Goal: Transaction & Acquisition: Purchase product/service

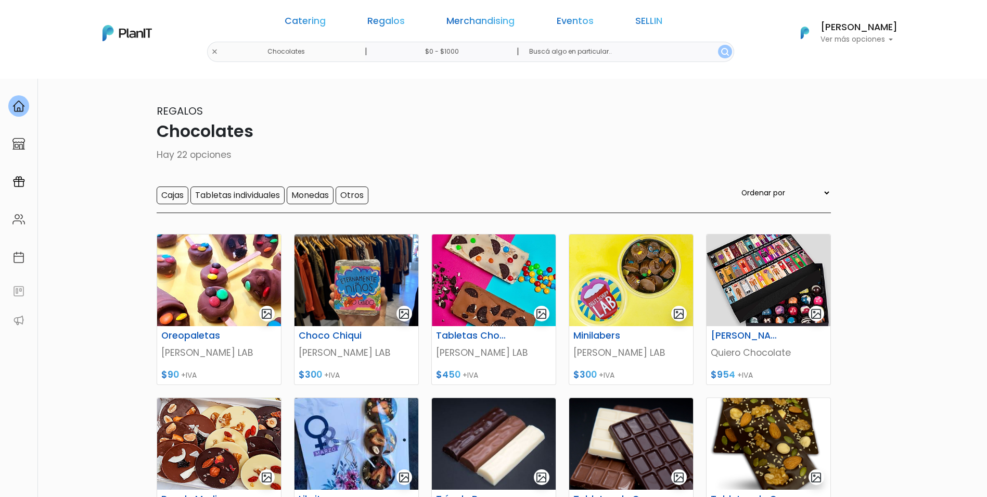
click at [291, 50] on div "Catering Regalos Merchandising Eventos SELLIN Chocolates | $0 - $1000 | Caterin…" at bounding box center [494, 33] width 833 height 58
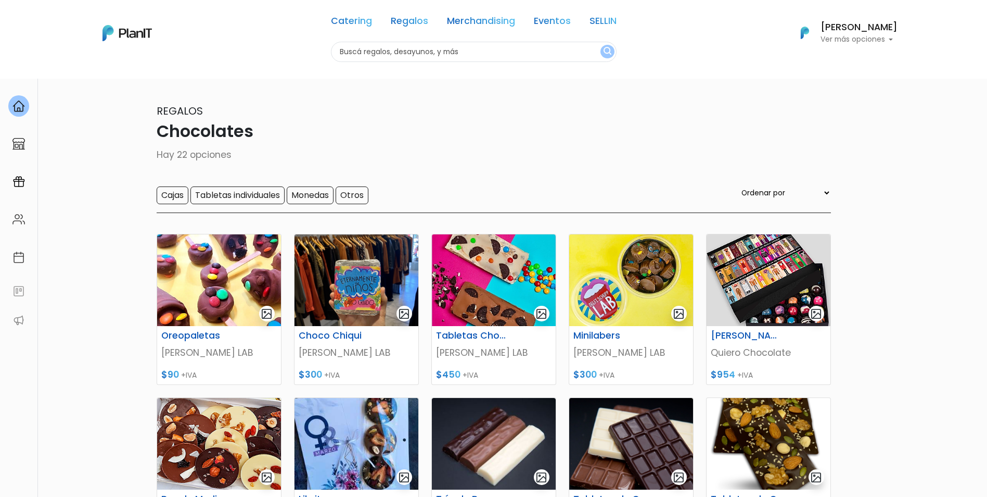
click at [384, 46] on input "text" at bounding box center [474, 52] width 286 height 20
type input "g"
click at [388, 53] on input "text" at bounding box center [474, 52] width 286 height 20
type input "caramelos"
click at [601, 45] on button "submit" at bounding box center [608, 52] width 14 height 14
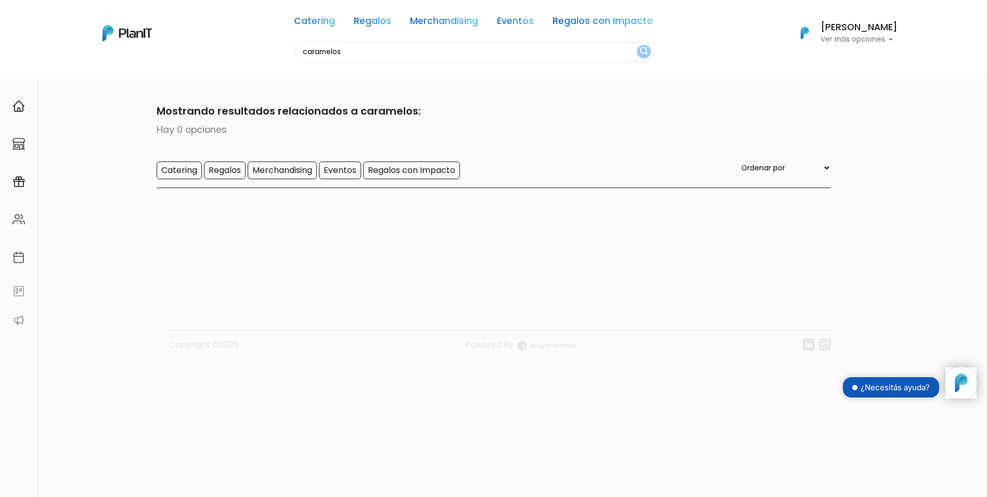
drag, startPoint x: 390, startPoint y: 49, endPoint x: 246, endPoint y: 39, distance: 144.6
click at [248, 39] on div "Catering Regalos Merchandising Eventos Regalos con Impacto caramelos Catering R…" at bounding box center [494, 33] width 833 height 58
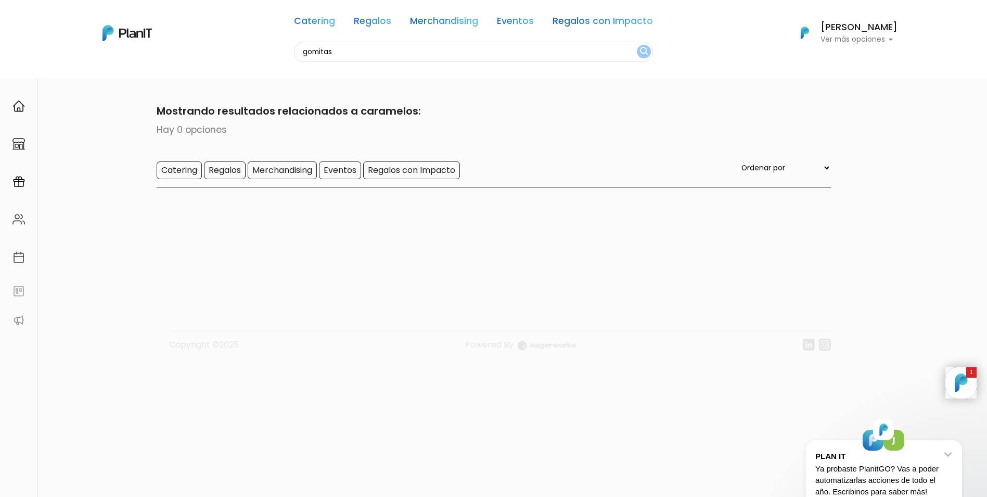
type input "gomitas"
click at [637, 45] on button "submit" at bounding box center [644, 52] width 14 height 14
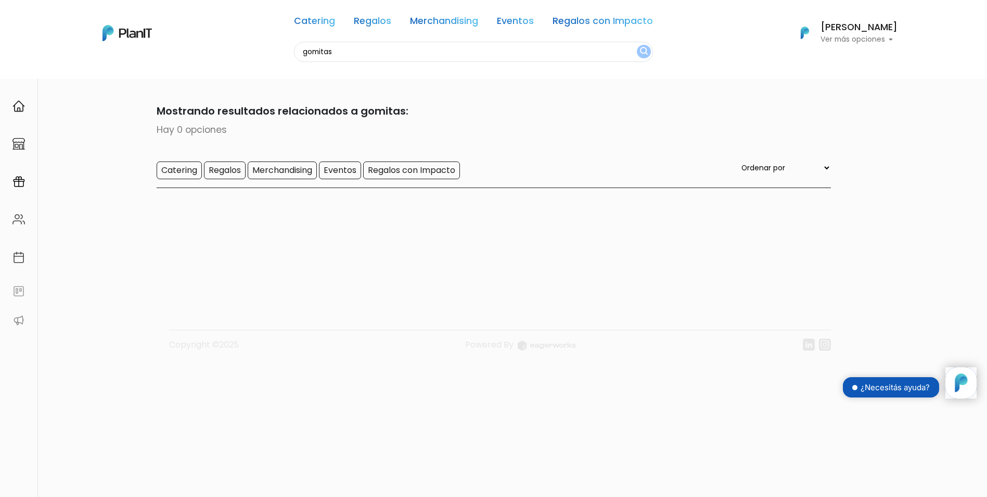
drag, startPoint x: 369, startPoint y: 56, endPoint x: 296, endPoint y: 48, distance: 73.3
click at [296, 48] on div "Catering Regalos Merchandising Eventos Regalos con Impacto gomitas Catering Reg…" at bounding box center [494, 33] width 833 height 58
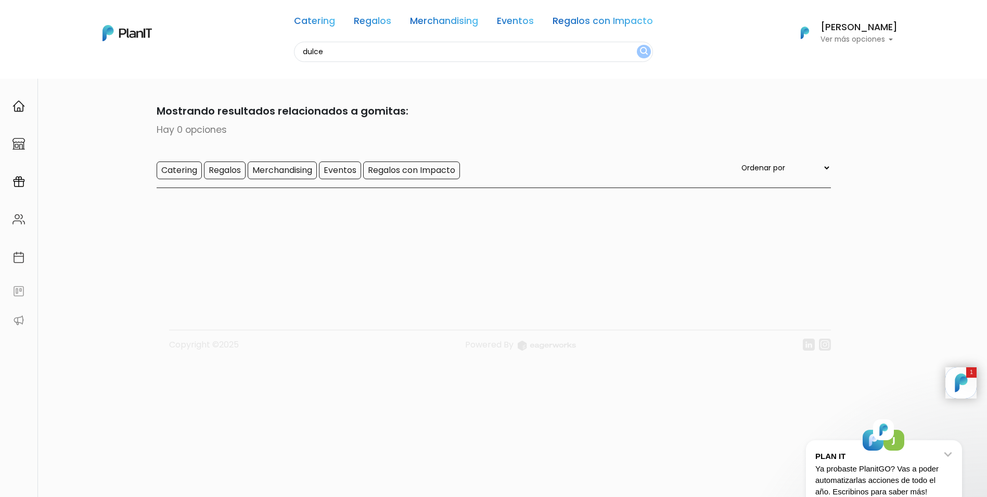
type input "dulce"
click at [637, 45] on button "submit" at bounding box center [644, 52] width 14 height 14
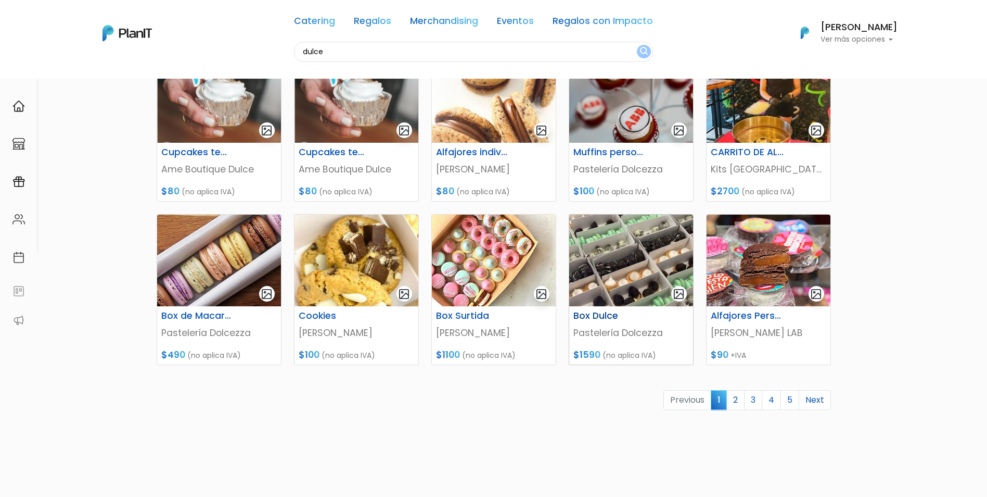
scroll to position [347, 0]
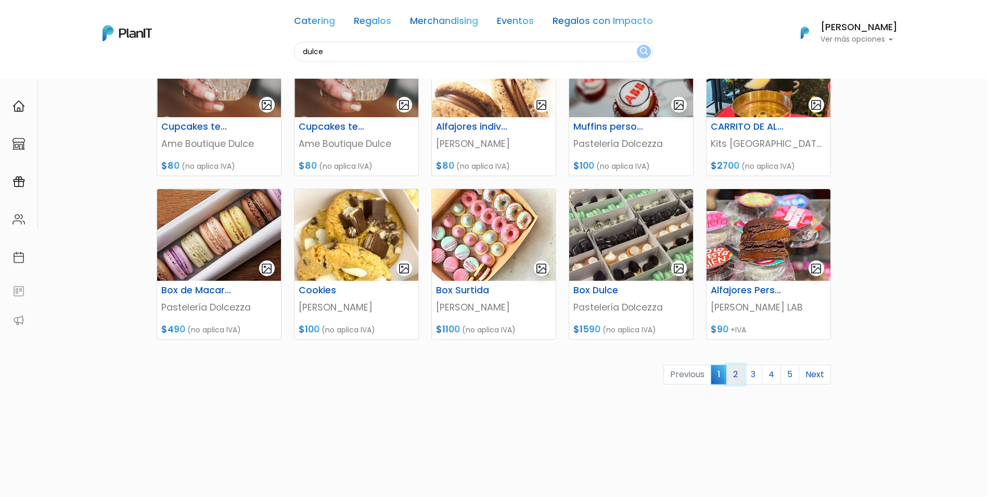
click at [731, 372] on link "2" at bounding box center [736, 374] width 18 height 20
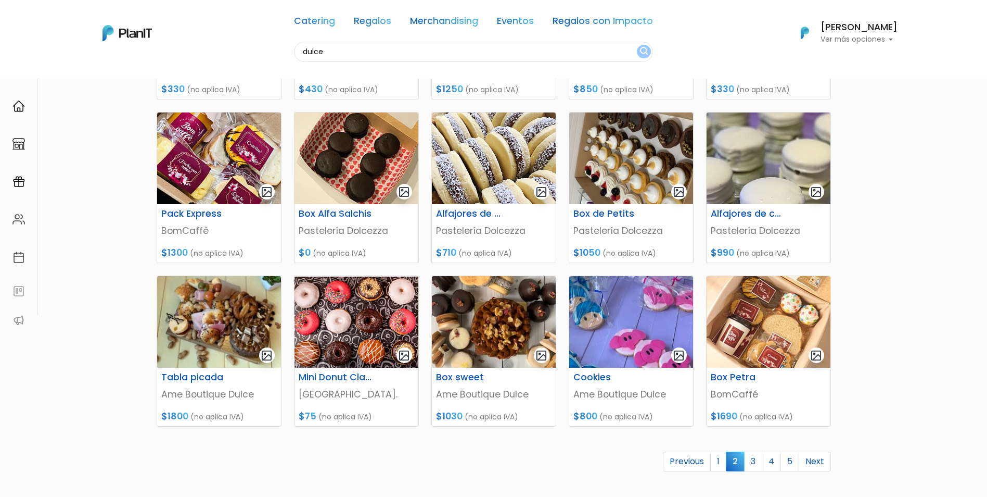
scroll to position [347, 0]
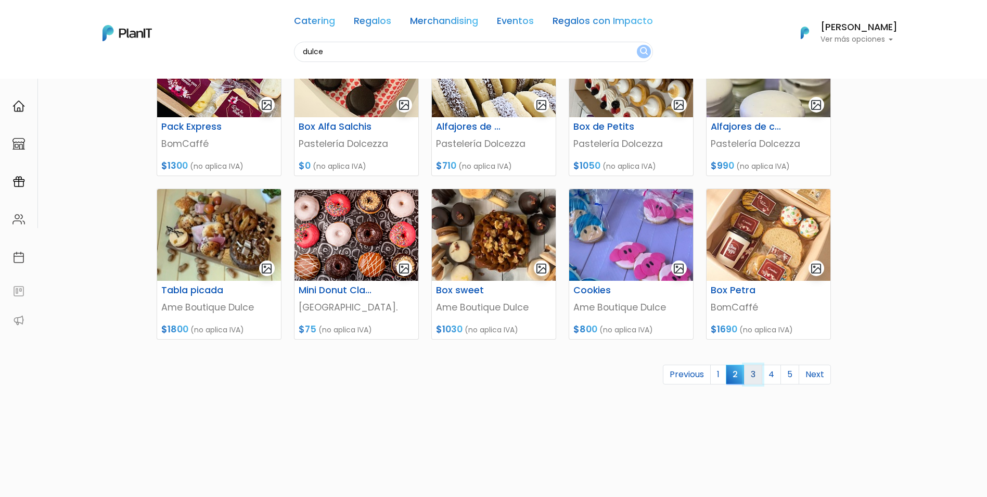
click at [757, 373] on link "3" at bounding box center [753, 374] width 18 height 20
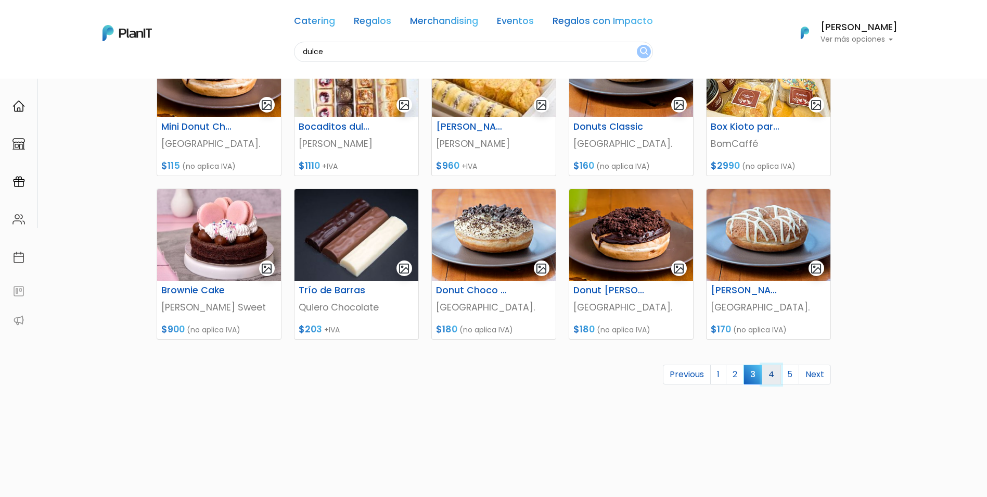
click at [775, 377] on link "4" at bounding box center [771, 374] width 19 height 20
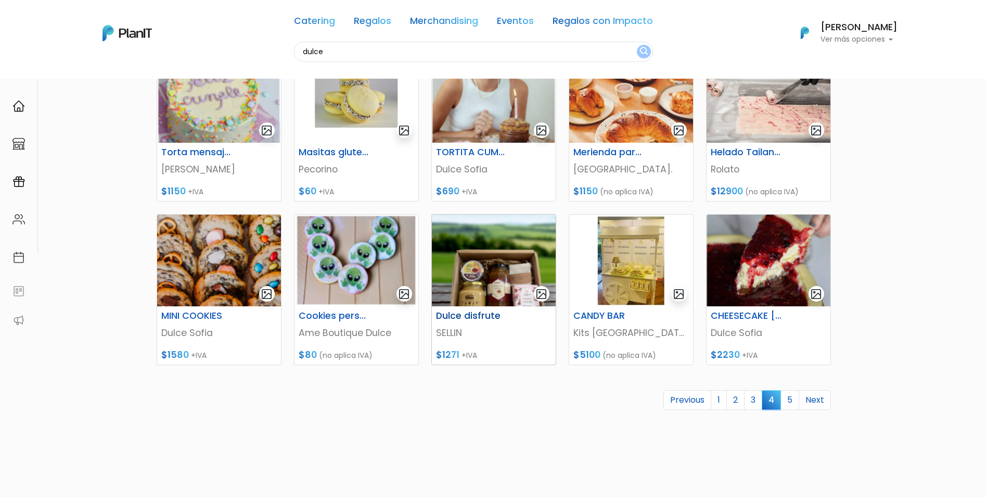
scroll to position [347, 0]
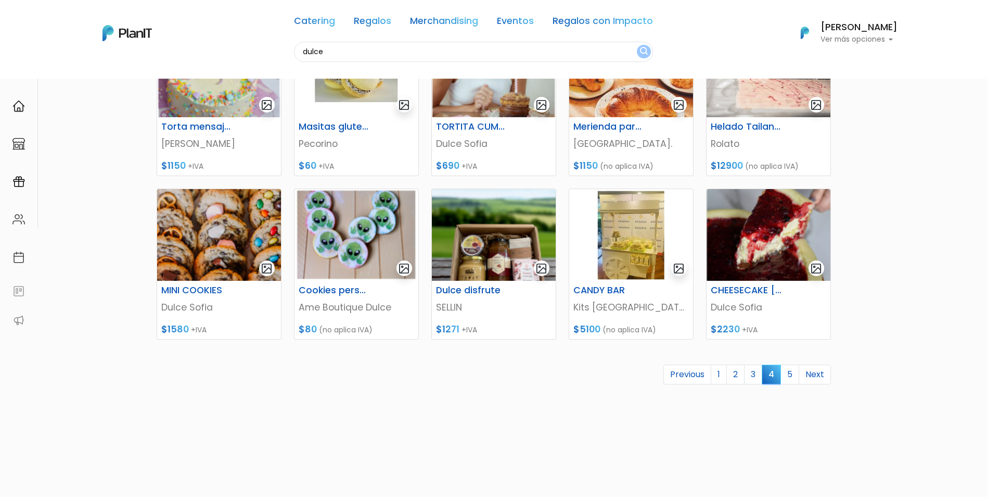
click at [812, 380] on link "Next" at bounding box center [815, 374] width 32 height 20
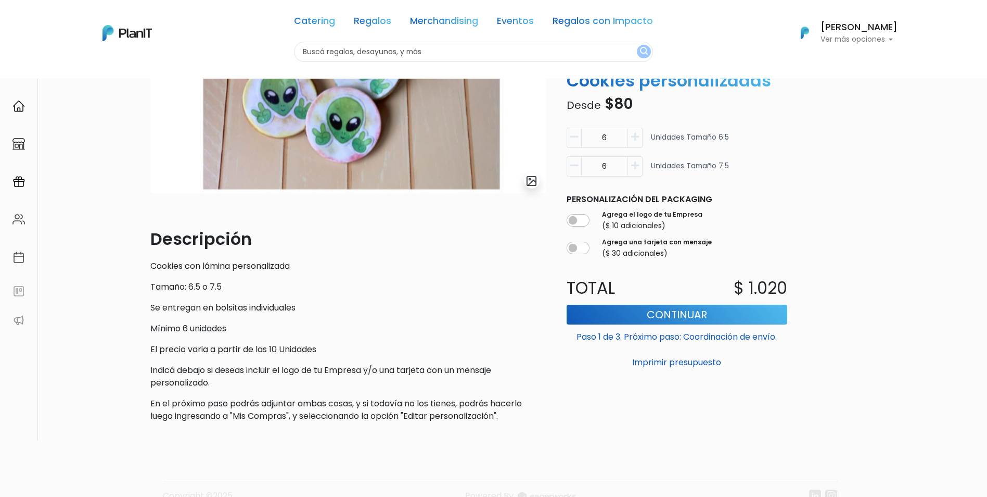
scroll to position [173, 0]
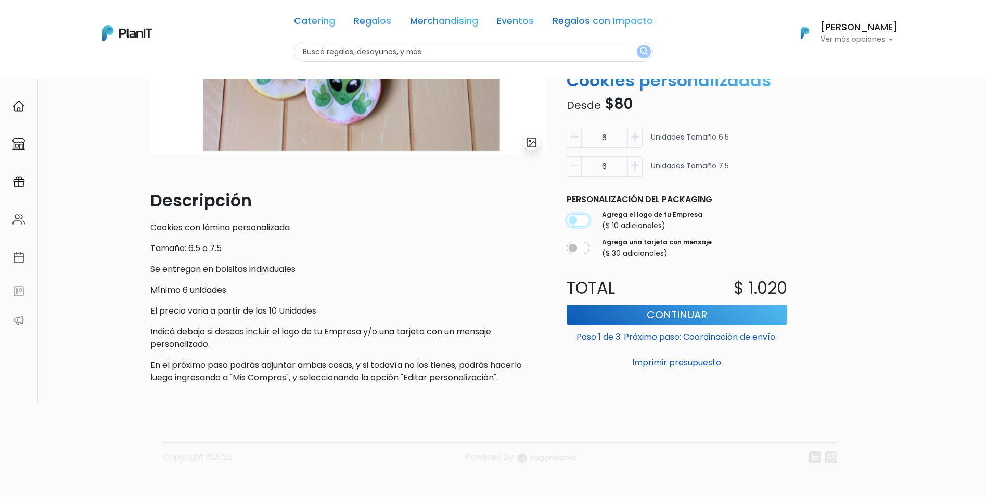
click at [577, 221] on input "checkbox" at bounding box center [578, 220] width 23 height 12
checkbox input "true"
click at [632, 137] on icon "button" at bounding box center [635, 136] width 8 height 9
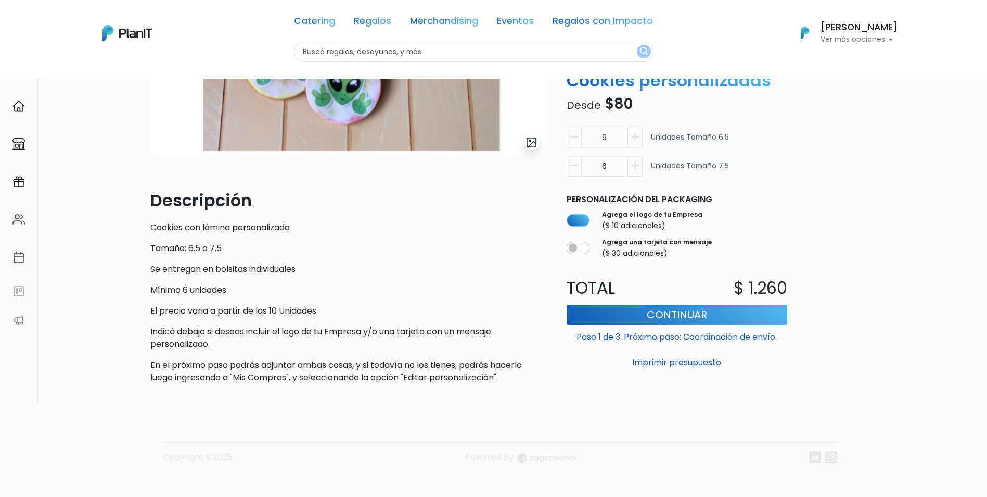
click at [632, 137] on icon "button" at bounding box center [635, 136] width 8 height 9
click at [605, 138] on input "11" at bounding box center [604, 138] width 47 height 20
drag, startPoint x: 615, startPoint y: 138, endPoint x: 551, endPoint y: 144, distance: 63.7
click at [551, 144] on div "slide 1 of 1 Descripción Cookies con lámina personalizada Tamaño: 6.5 o 7.5 Se …" at bounding box center [494, 161] width 700 height 462
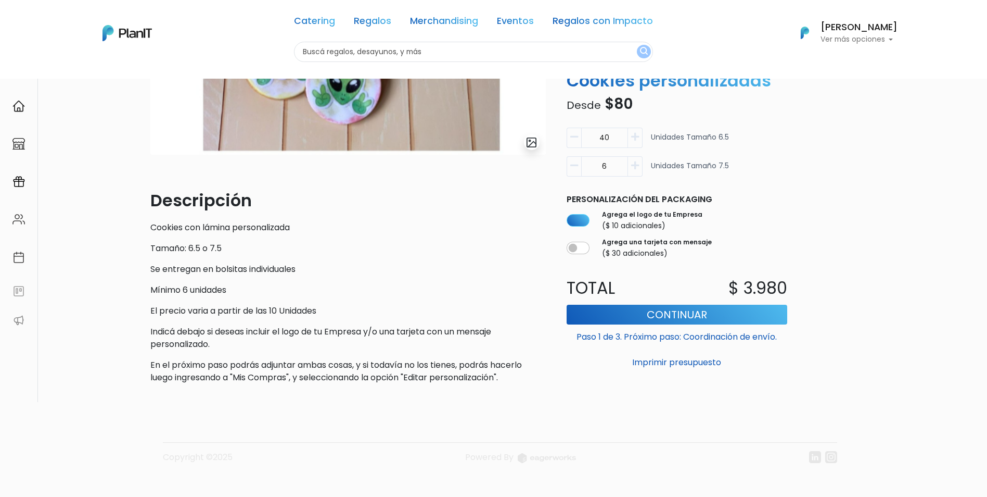
type input "40"
click at [567, 353] on button "Imprimir presupuesto" at bounding box center [677, 362] width 221 height 18
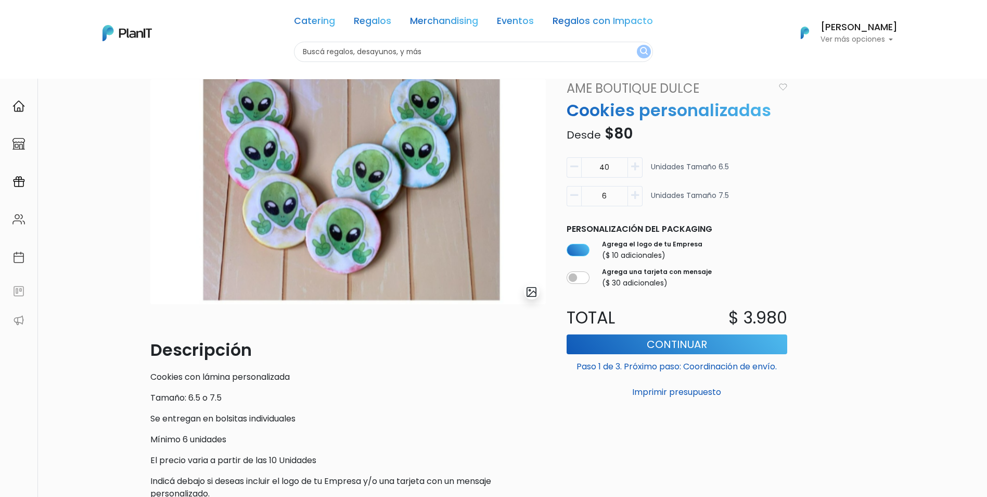
scroll to position [0, 0]
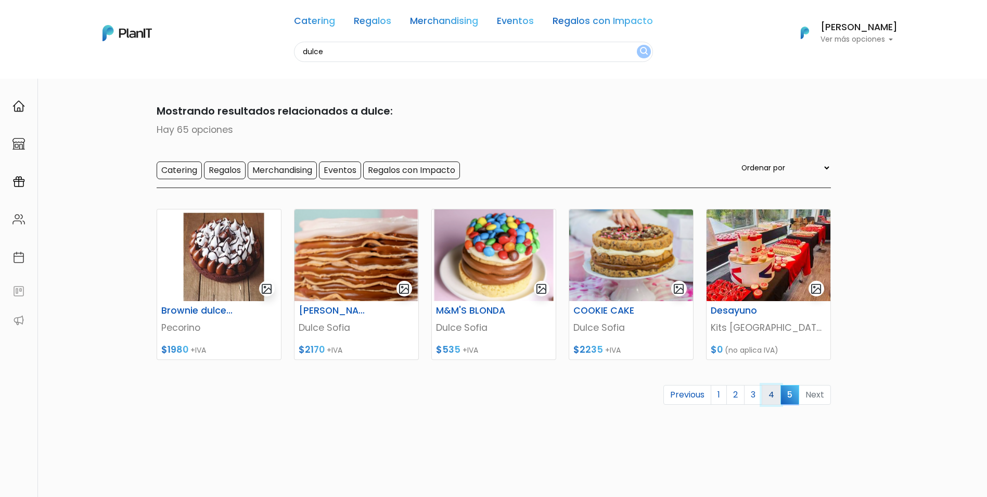
click at [772, 395] on link "4" at bounding box center [771, 395] width 19 height 20
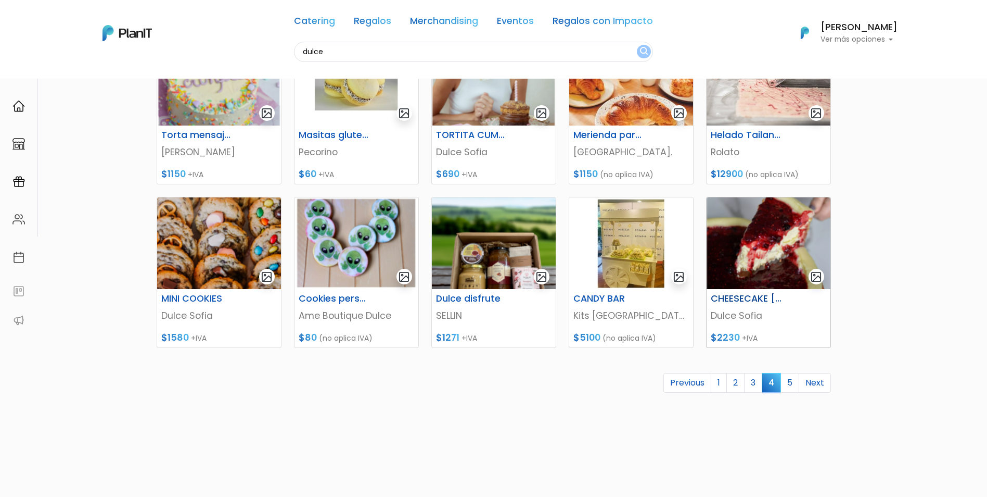
scroll to position [347, 0]
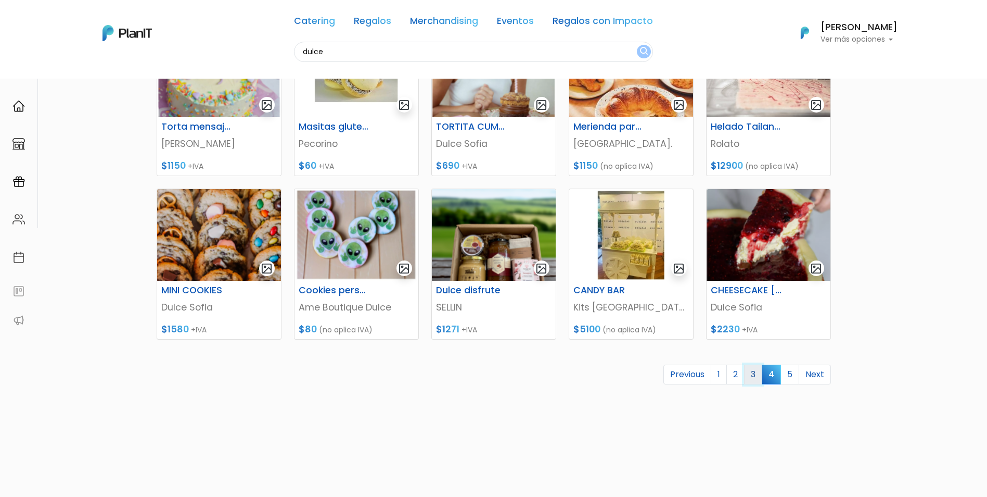
click at [751, 375] on link "3" at bounding box center [753, 374] width 18 height 20
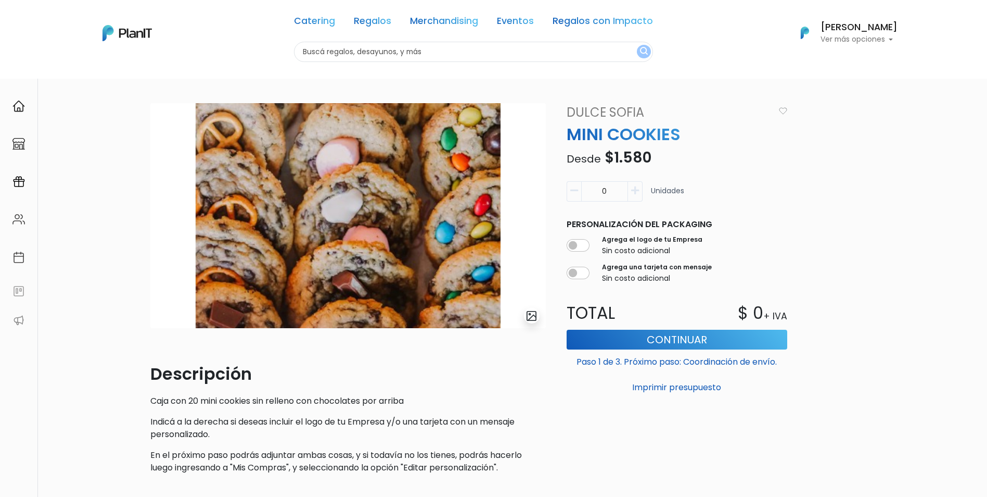
drag, startPoint x: 612, startPoint y: 185, endPoint x: 592, endPoint y: 187, distance: 19.4
click at [592, 187] on input "0" at bounding box center [604, 191] width 47 height 20
type input "40"
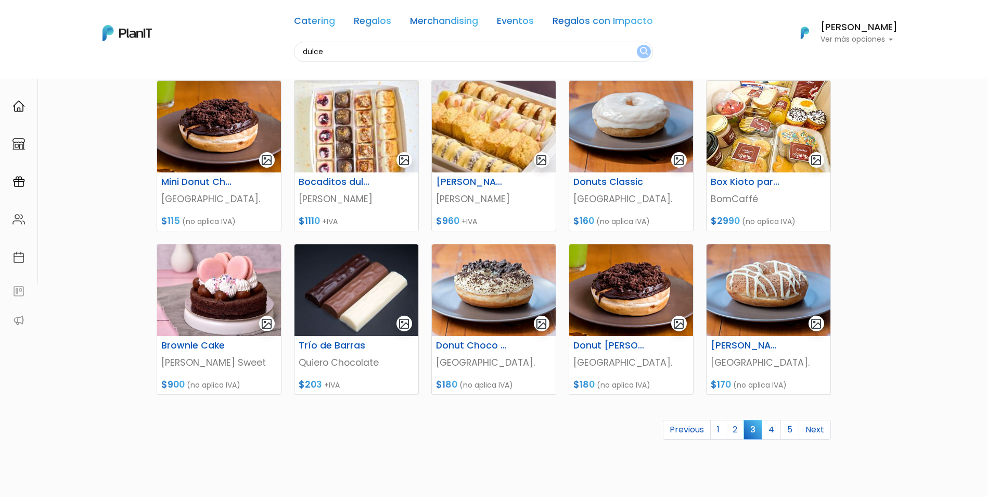
scroll to position [389, 0]
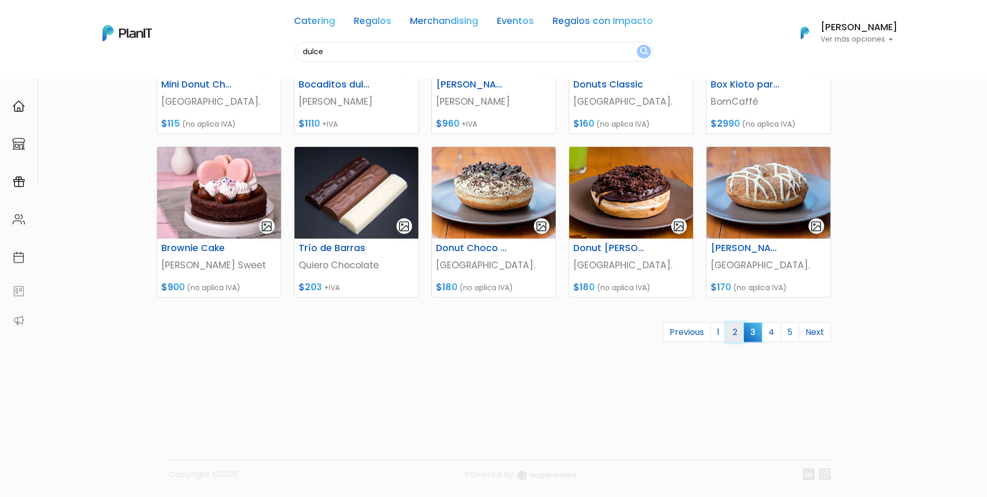
click at [735, 334] on link "2" at bounding box center [735, 332] width 18 height 20
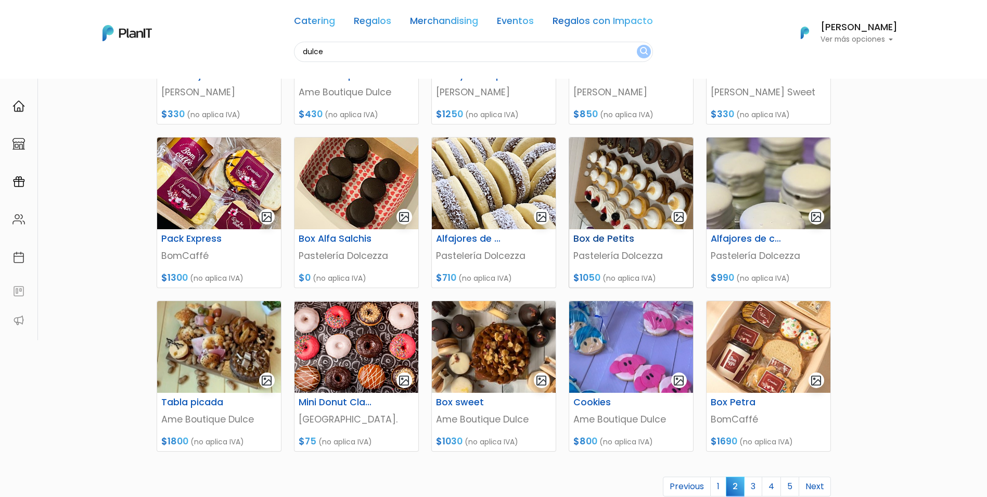
scroll to position [260, 0]
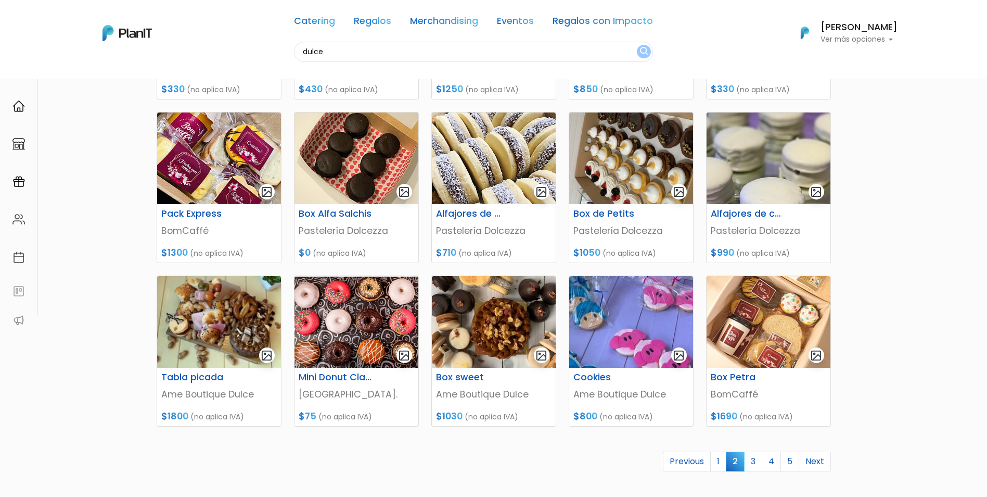
drag, startPoint x: 344, startPoint y: 55, endPoint x: 237, endPoint y: 48, distance: 106.9
click at [230, 41] on div "Catering Regalos Merchandising Eventos Regalos con Impacto dulce Catering Regal…" at bounding box center [494, 33] width 833 height 58
type input "box"
click at [364, 48] on input "box" at bounding box center [473, 52] width 359 height 20
click at [637, 45] on button "submit" at bounding box center [644, 52] width 14 height 14
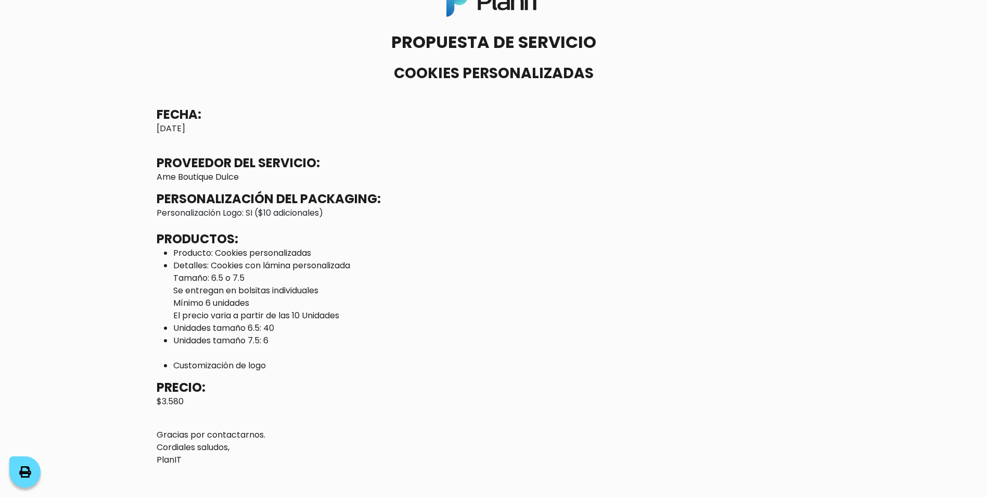
scroll to position [52, 0]
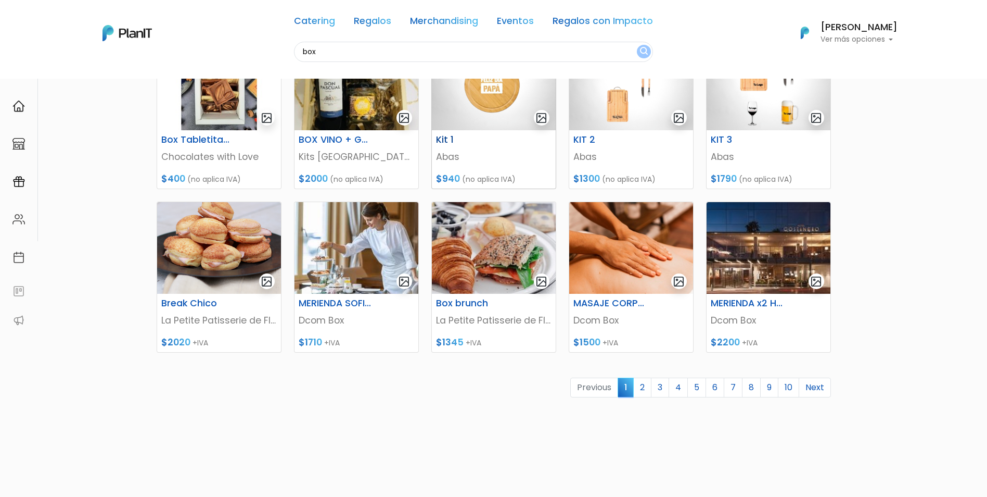
scroll to position [347, 0]
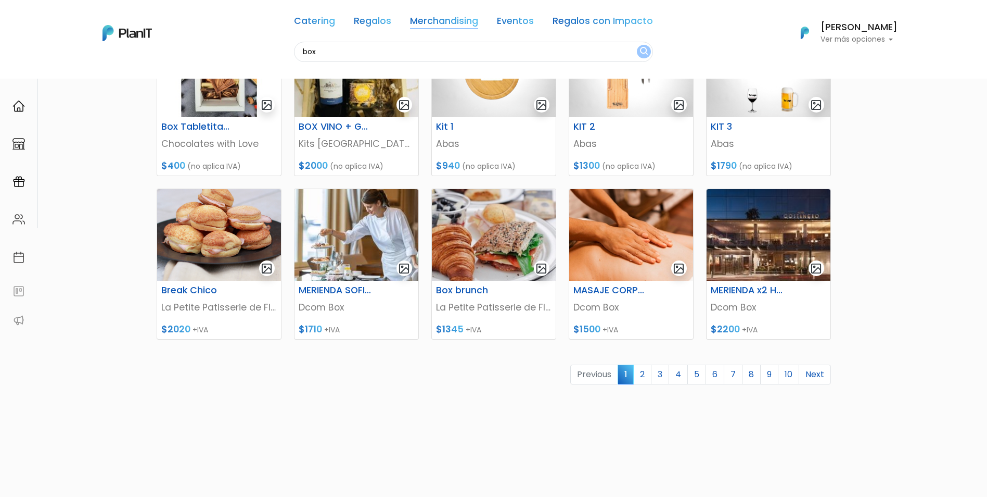
click at [465, 26] on link "Merchandising" at bounding box center [444, 23] width 68 height 12
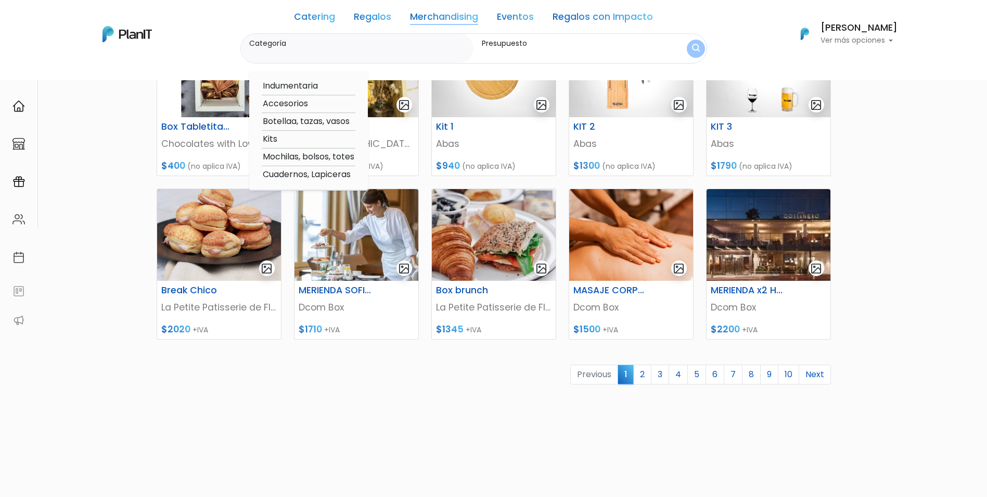
click at [425, 17] on link "Merchandising" at bounding box center [444, 18] width 68 height 12
click at [293, 103] on option "Accesorios" at bounding box center [309, 103] width 94 height 13
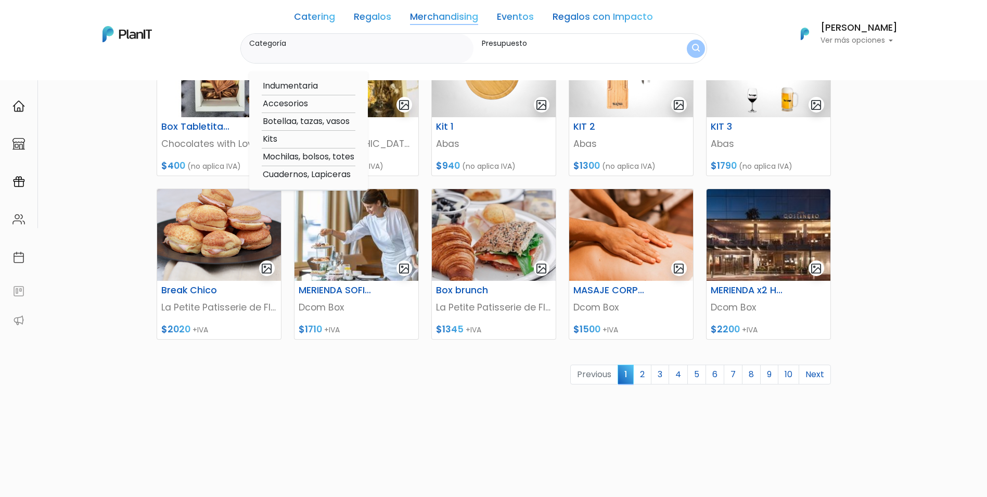
type input "Accesorios"
type input "$0 - $1000"
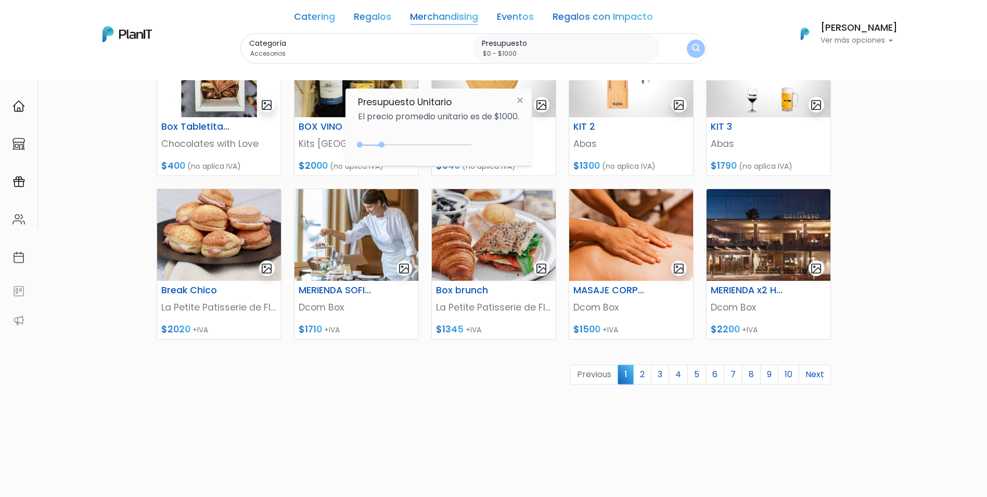
drag, startPoint x: 522, startPoint y: 102, endPoint x: 514, endPoint y: 98, distance: 8.6
click at [522, 102] on img at bounding box center [520, 100] width 19 height 19
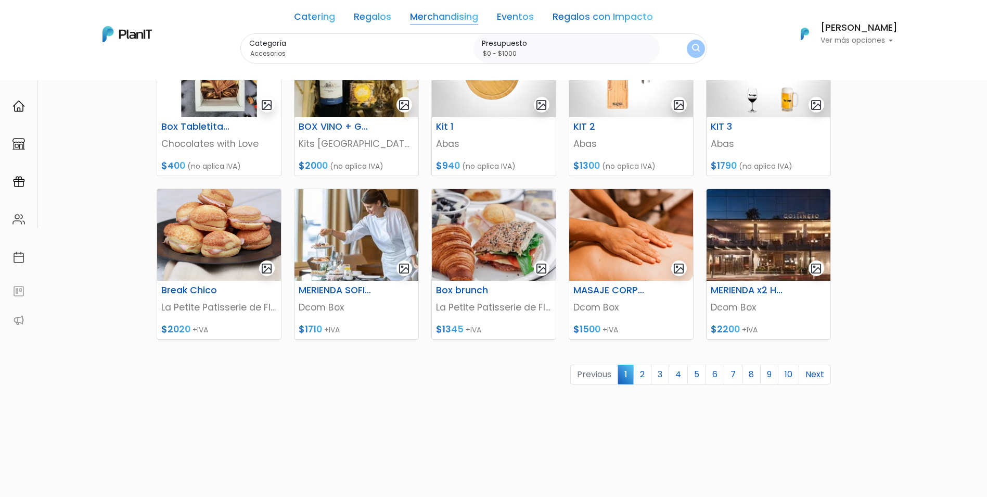
click at [117, 30] on img at bounding box center [127, 34] width 49 height 16
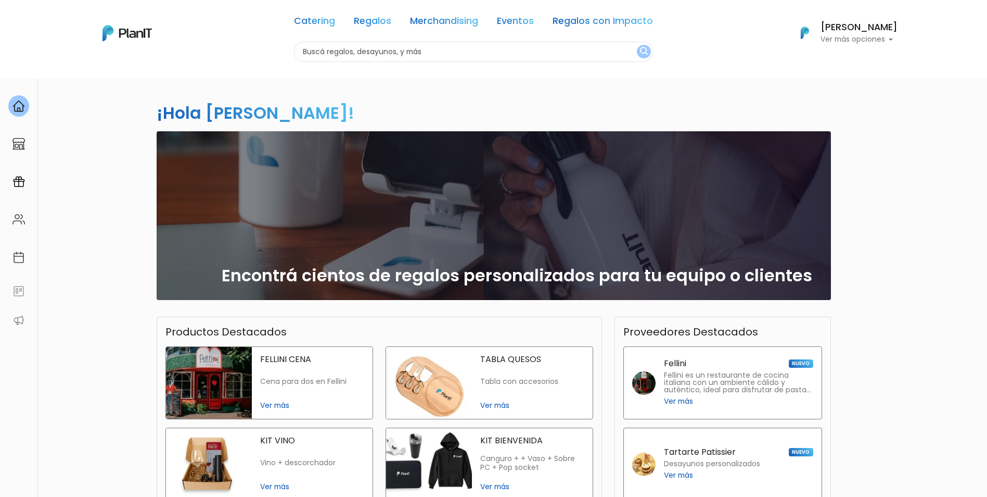
click at [555, 48] on input "text" at bounding box center [473, 52] width 359 height 20
type input "merch"
click at [637, 45] on button "submit" at bounding box center [644, 52] width 14 height 14
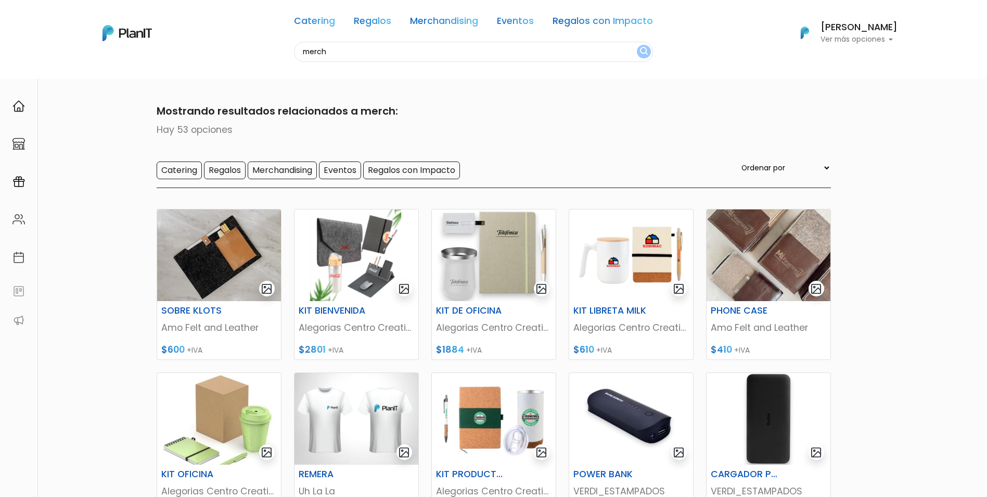
click at [639, 45] on input "merch" at bounding box center [473, 52] width 359 height 20
click at [779, 170] on select "Ordenar por Menor Precio Mayor Precio Reviews Últimos ingresos" at bounding box center [786, 167] width 92 height 11
select select "0"
click at [760, 162] on select "Ordenar por Menor Precio Mayor Precio Reviews Últimos ingresos" at bounding box center [786, 167] width 92 height 11
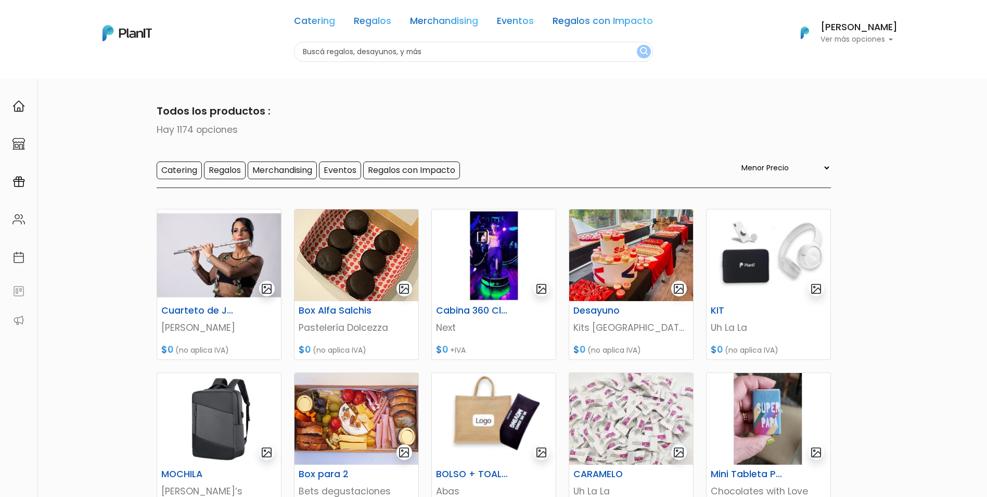
select select "0"
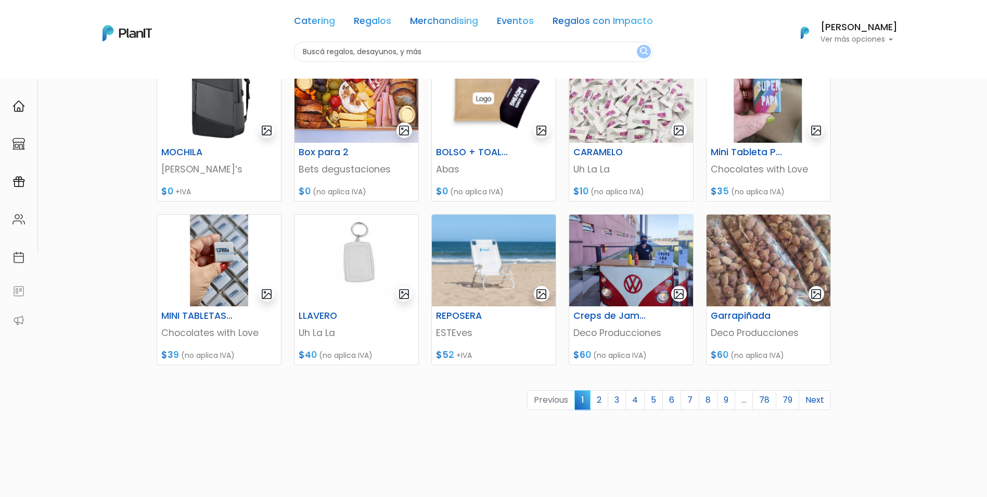
scroll to position [347, 0]
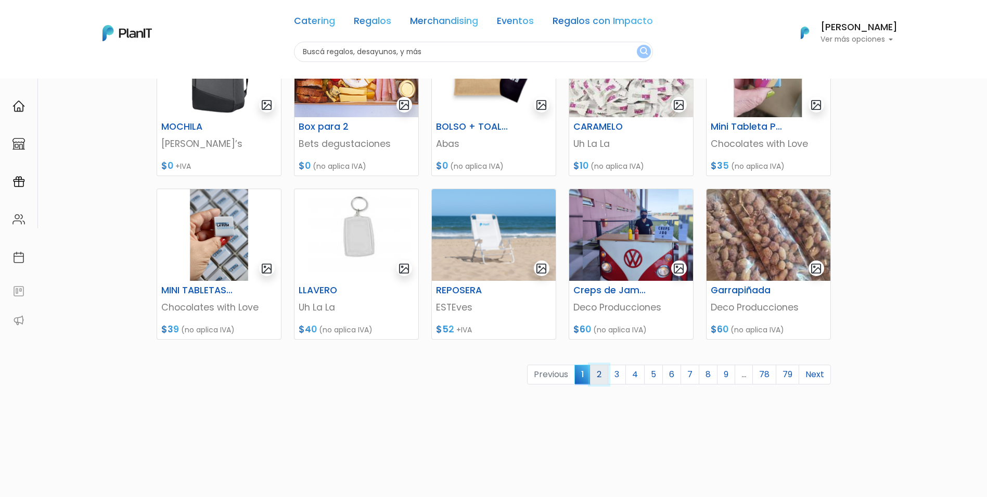
click at [595, 374] on link "2" at bounding box center [599, 374] width 18 height 20
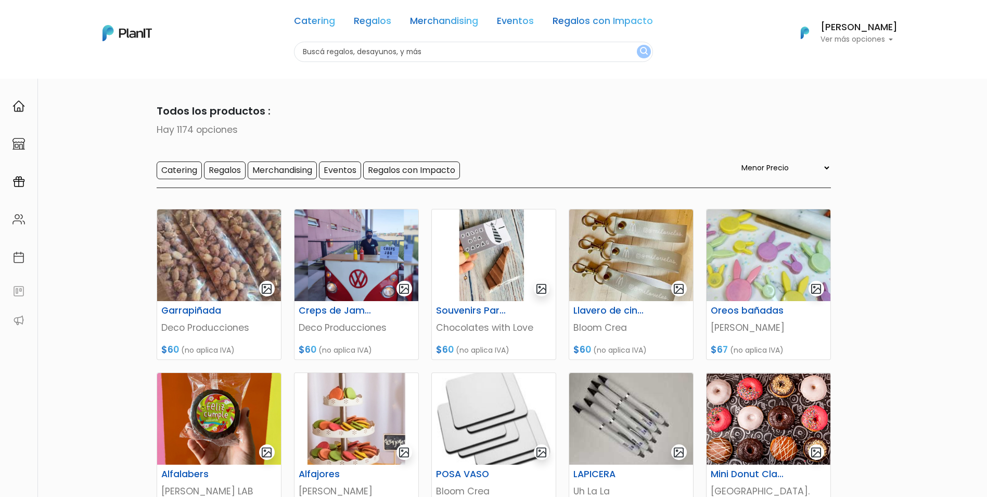
select select "0"
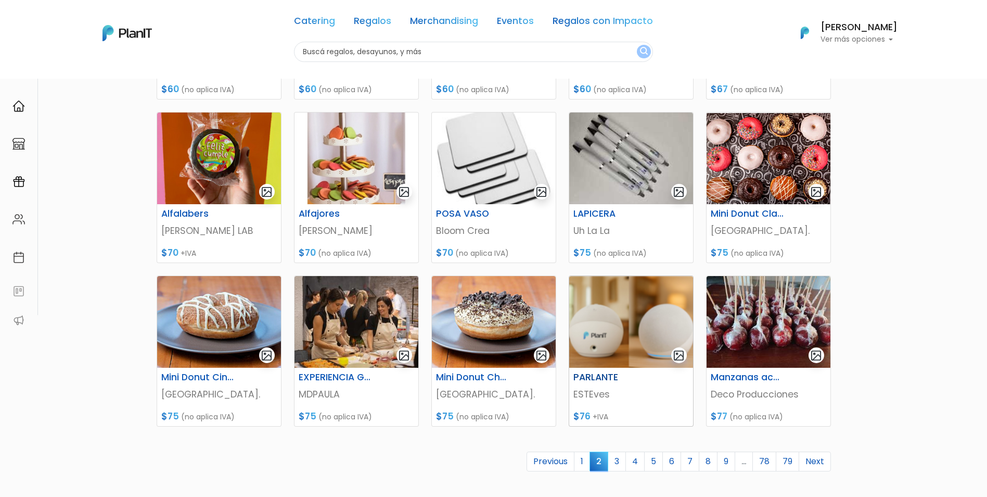
scroll to position [347, 0]
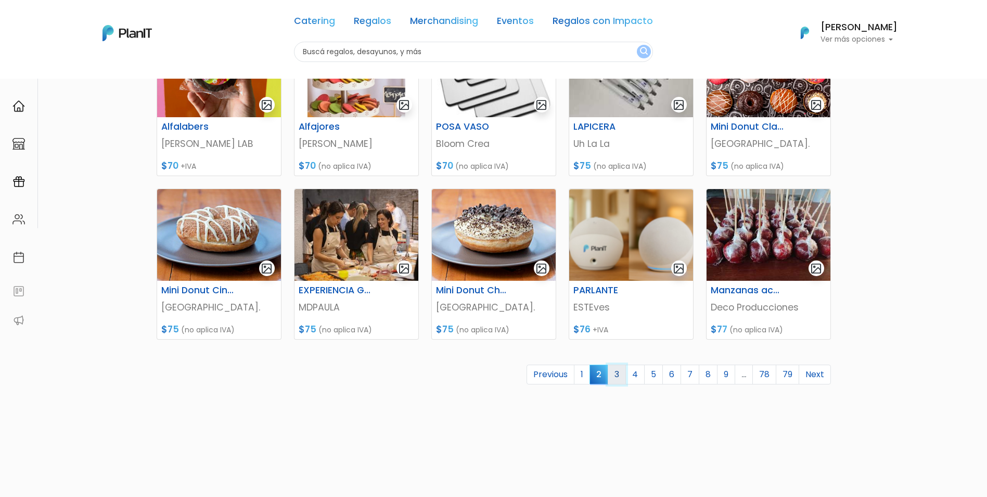
click at [624, 372] on link "3" at bounding box center [617, 374] width 18 height 20
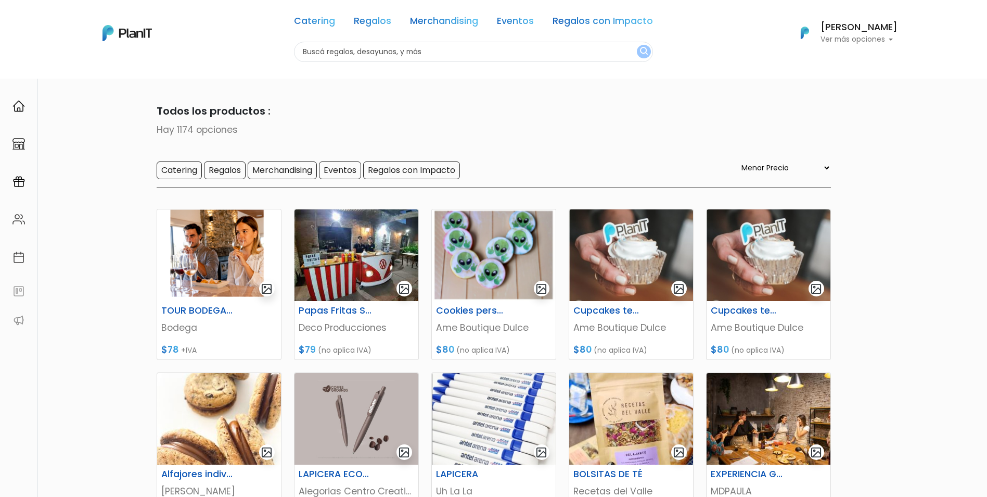
select select "0"
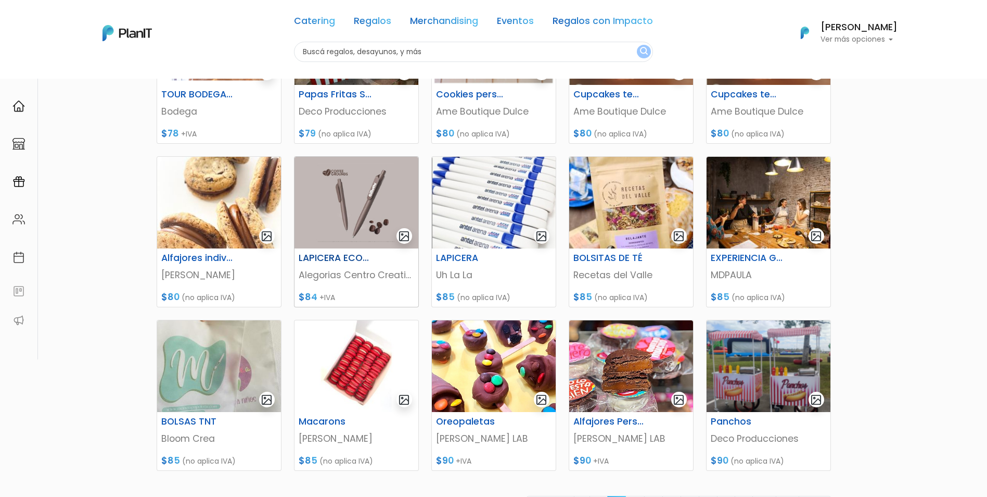
scroll to position [302, 0]
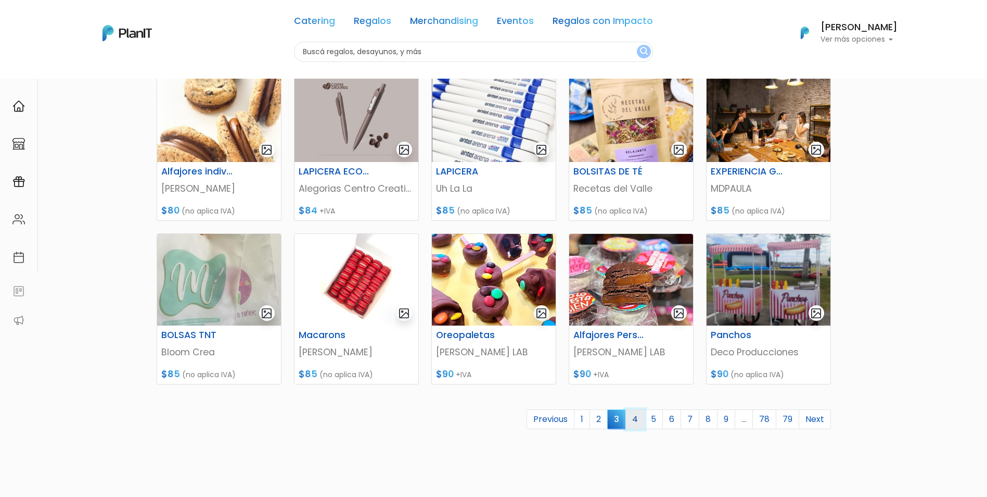
click at [638, 419] on link "4" at bounding box center [635, 419] width 19 height 20
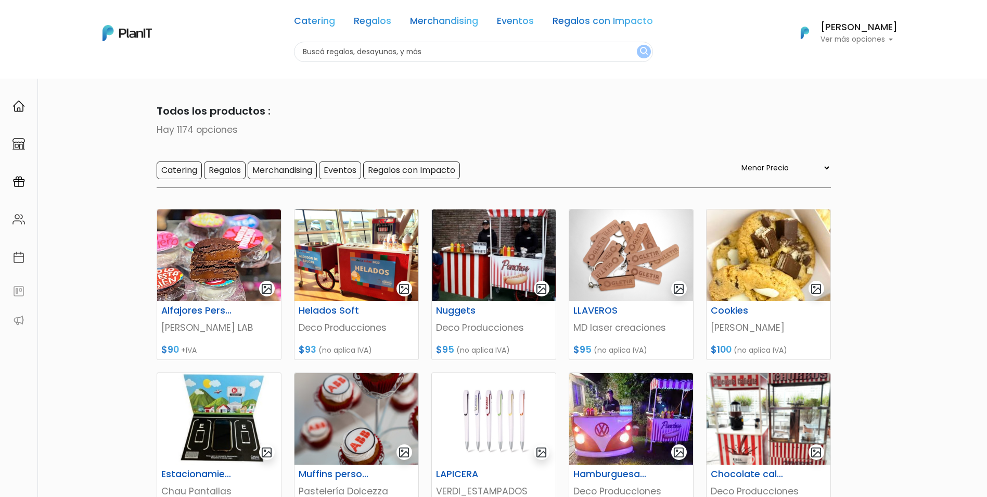
select select "0"
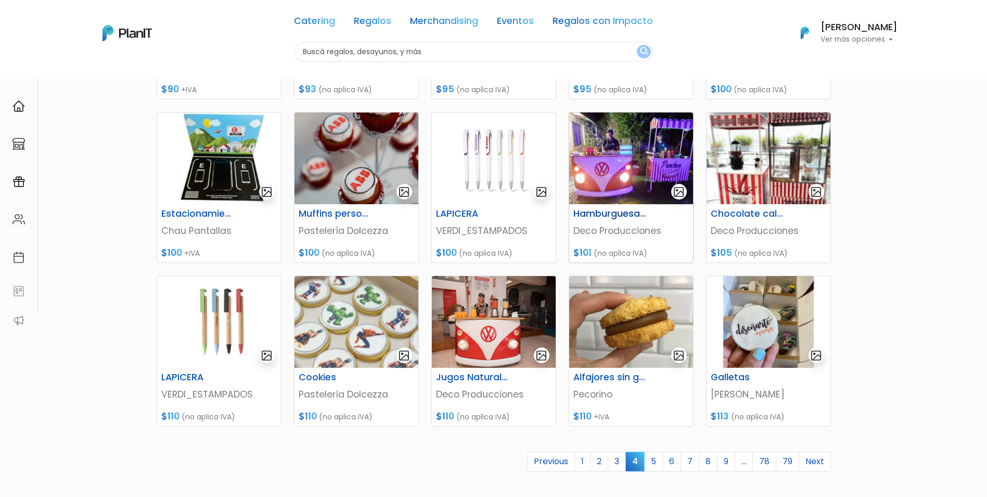
scroll to position [347, 0]
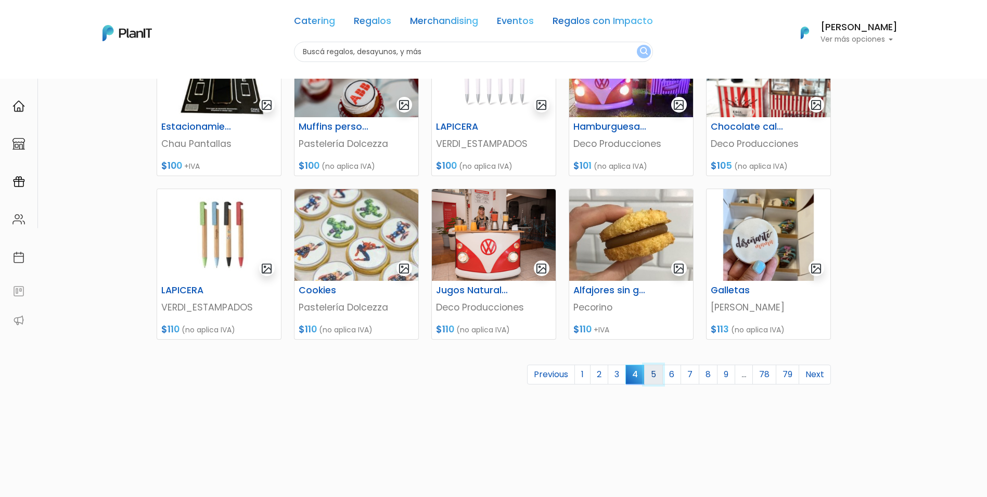
click at [653, 379] on link "5" at bounding box center [653, 374] width 19 height 20
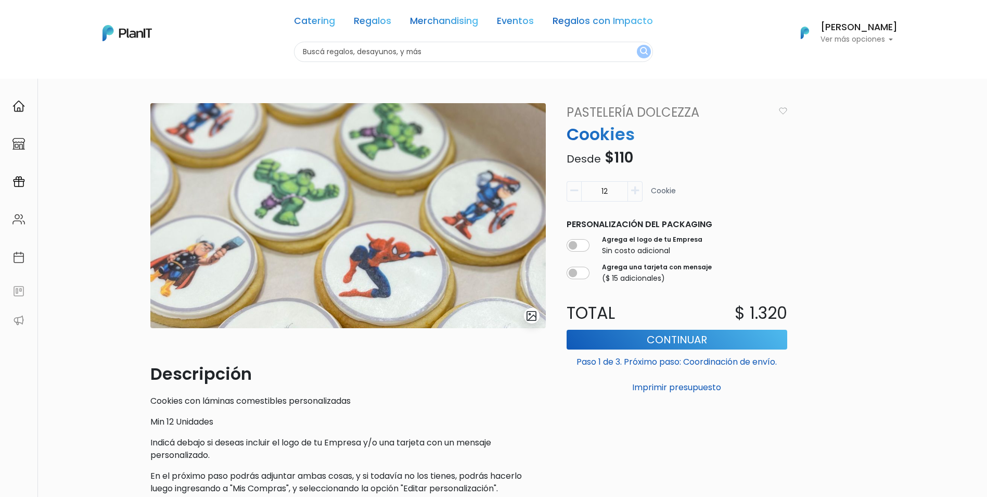
drag, startPoint x: 612, startPoint y: 192, endPoint x: 581, endPoint y: 192, distance: 30.7
click at [581, 192] on input "12" at bounding box center [604, 191] width 47 height 20
type input "40"
click at [737, 340] on button "Continuar" at bounding box center [677, 339] width 221 height 20
click at [683, 388] on button "Imprimir presupuesto" at bounding box center [677, 387] width 221 height 18
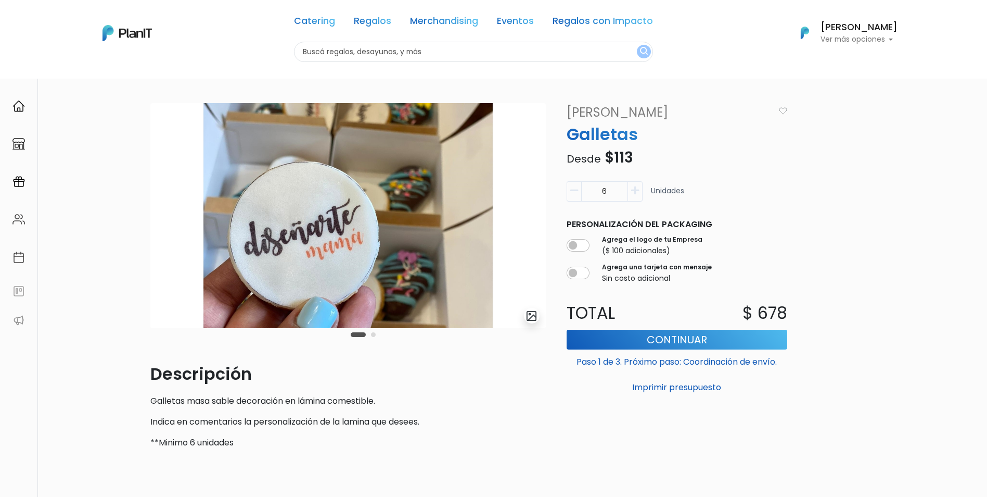
drag, startPoint x: 607, startPoint y: 181, endPoint x: 608, endPoint y: 186, distance: 5.3
click at [607, 185] on form "6 Unidades Personalización del packaging Agrega el logo de tu Empresa ($ 100 ad…" at bounding box center [677, 286] width 233 height 219
drag, startPoint x: 614, startPoint y: 192, endPoint x: 585, endPoint y: 191, distance: 29.7
click at [585, 191] on input "6" at bounding box center [604, 191] width 47 height 20
type input "40"
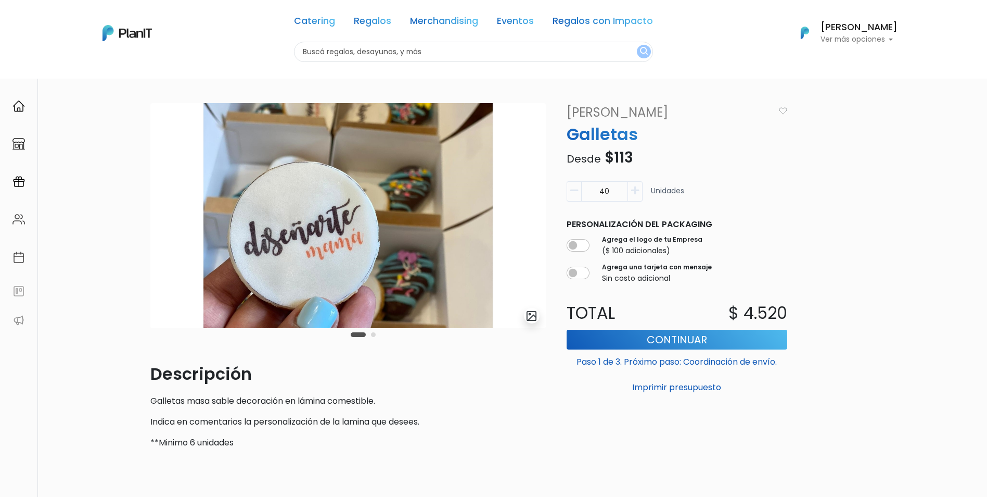
click at [887, 173] on div "slide 3 of 2 Descripción Galletas masa sable decoración en lámina comestible. I…" at bounding box center [493, 323] width 987 height 491
click at [669, 386] on button "Imprimir presupuesto" at bounding box center [677, 387] width 221 height 18
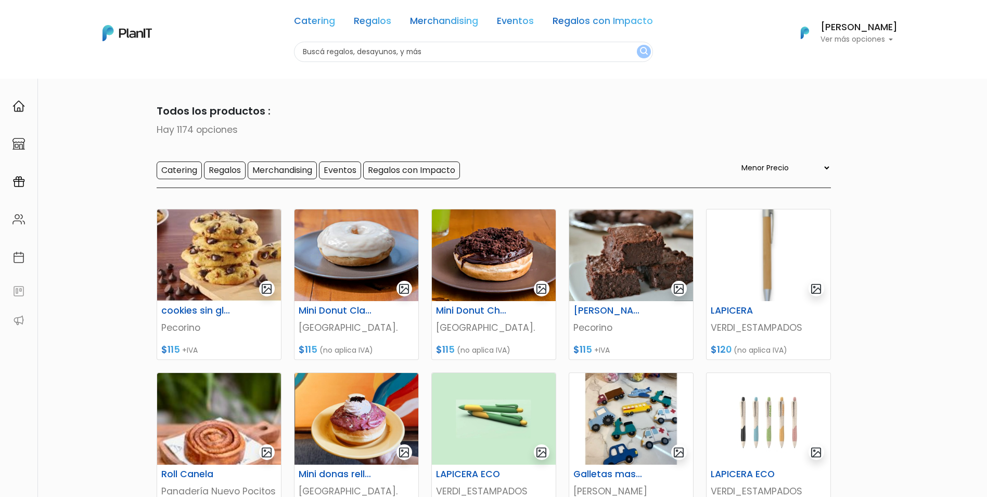
select select "0"
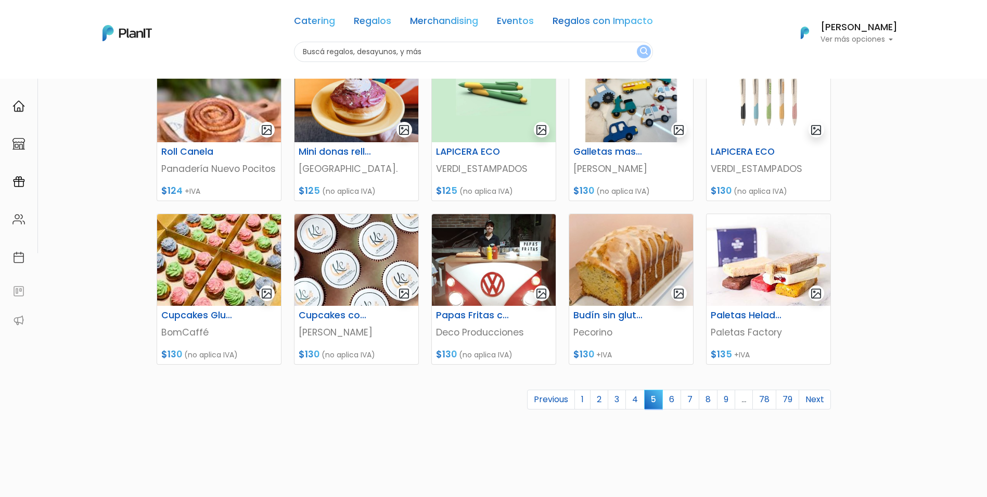
scroll to position [347, 0]
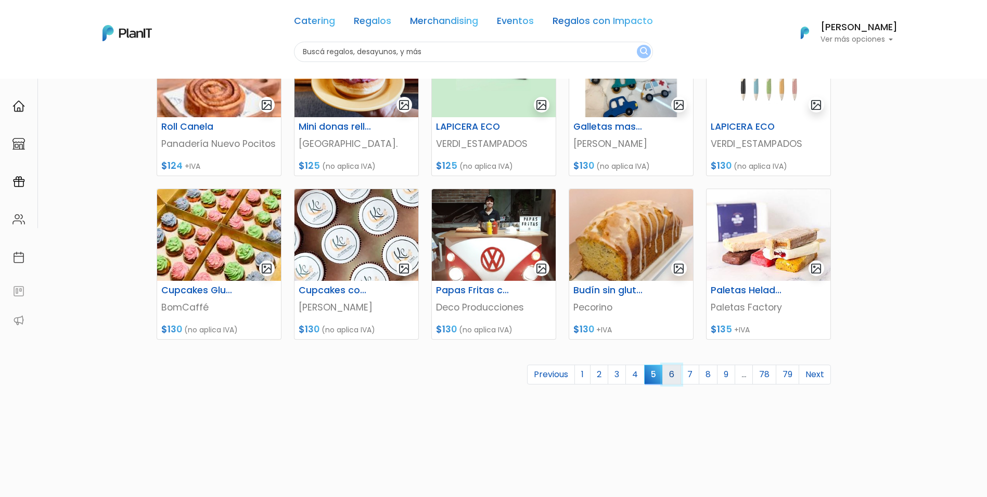
click at [671, 375] on link "6" at bounding box center [672, 374] width 19 height 20
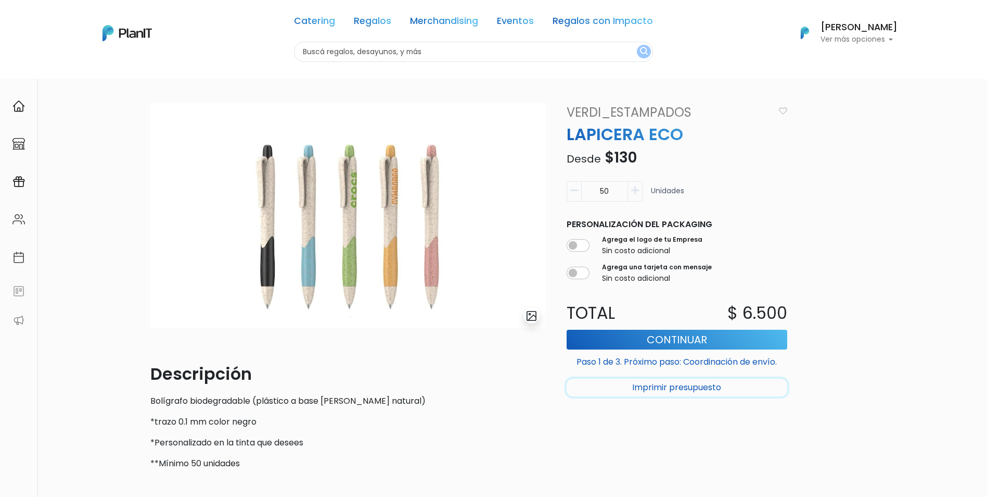
click at [667, 384] on button "Imprimir presupuesto" at bounding box center [677, 387] width 221 height 18
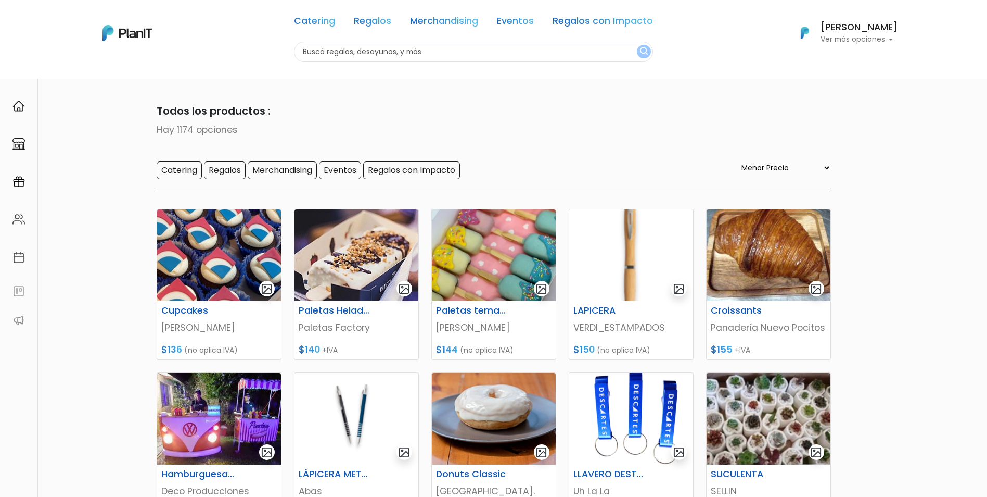
select select "0"
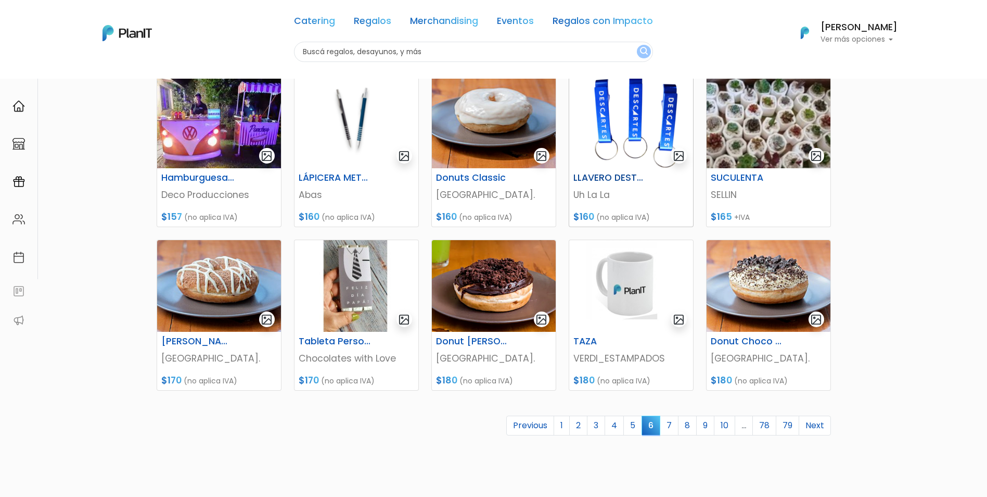
scroll to position [347, 0]
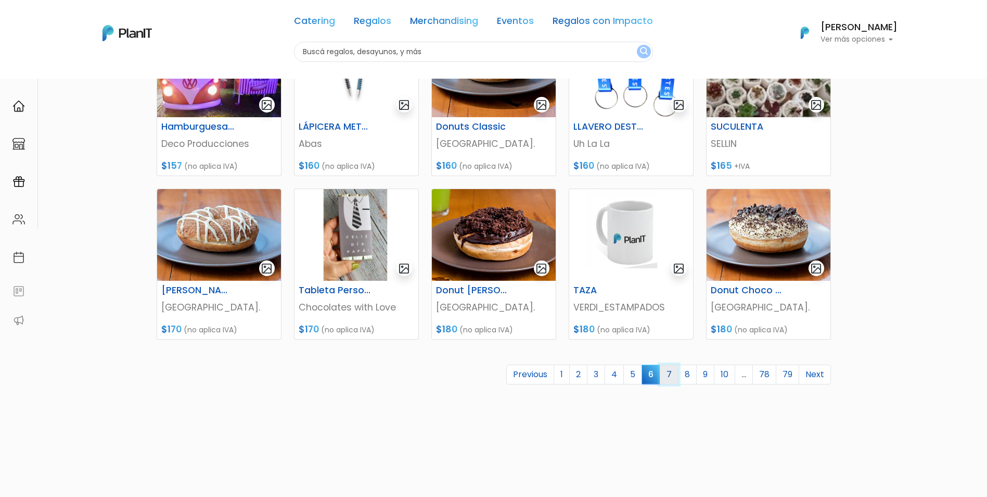
click at [670, 371] on link "7" at bounding box center [669, 374] width 19 height 20
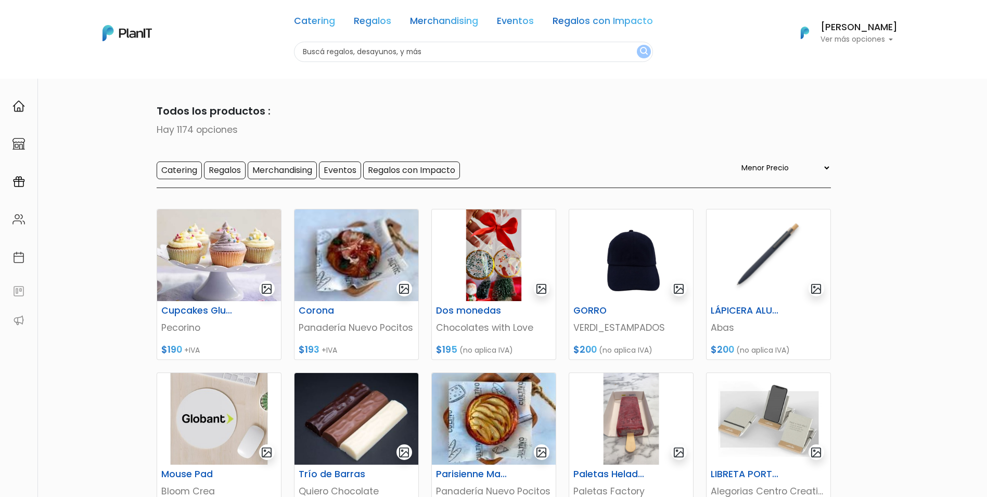
select select "0"
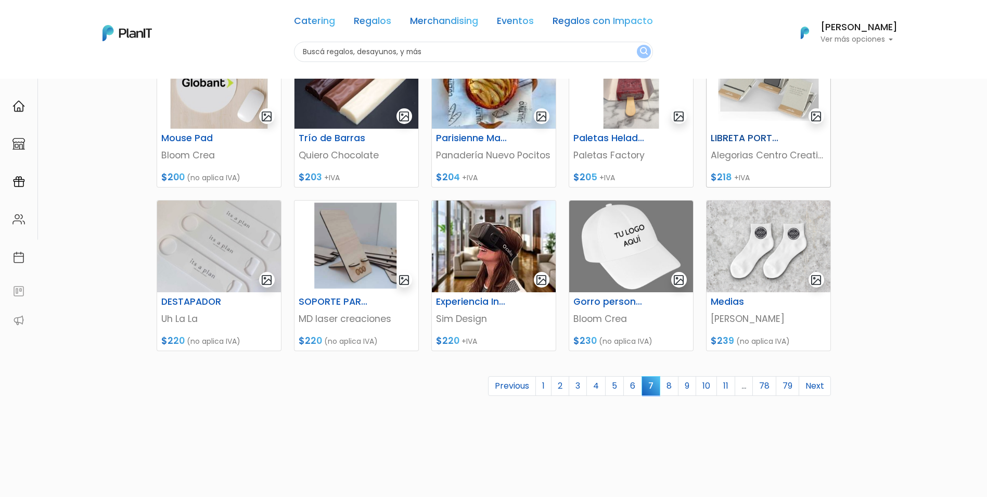
scroll to position [347, 0]
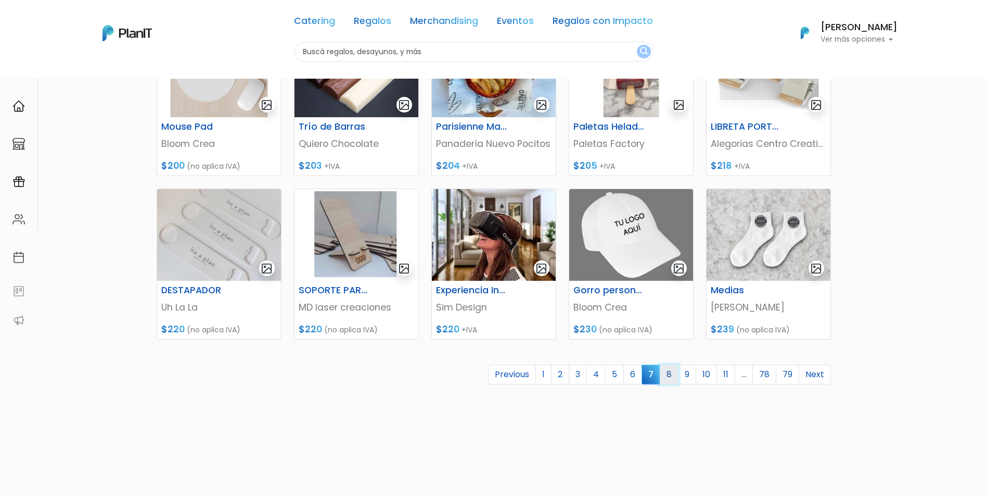
click at [665, 368] on link "8" at bounding box center [669, 374] width 19 height 20
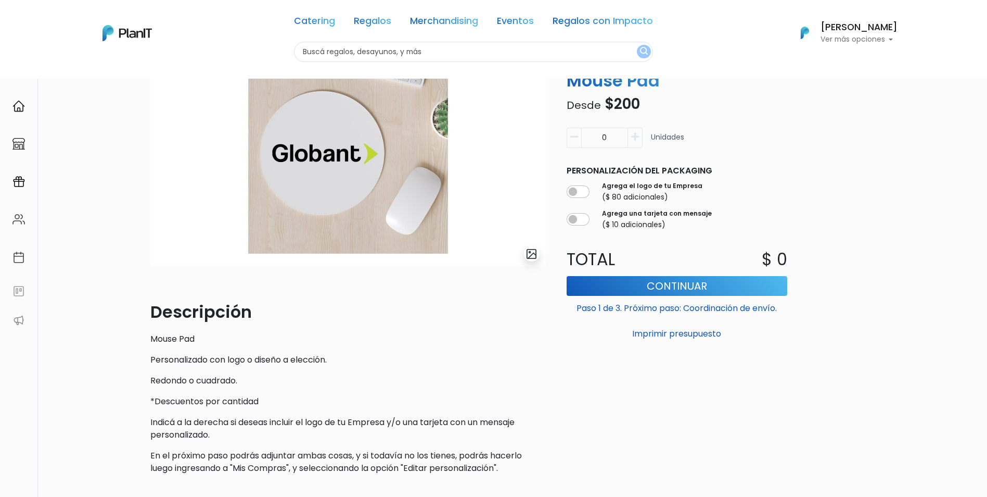
scroll to position [87, 0]
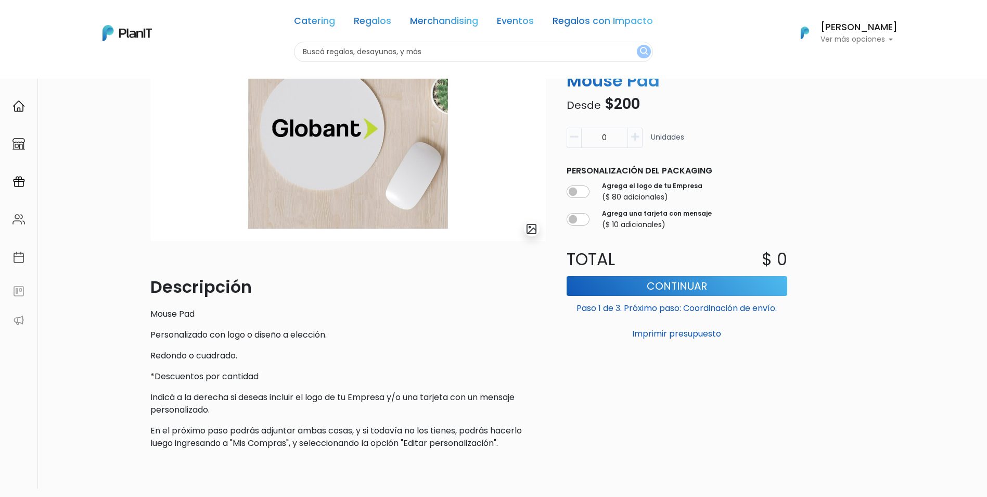
drag, startPoint x: 618, startPoint y: 138, endPoint x: 582, endPoint y: 139, distance: 35.9
click at [582, 139] on input "0" at bounding box center [604, 138] width 47 height 20
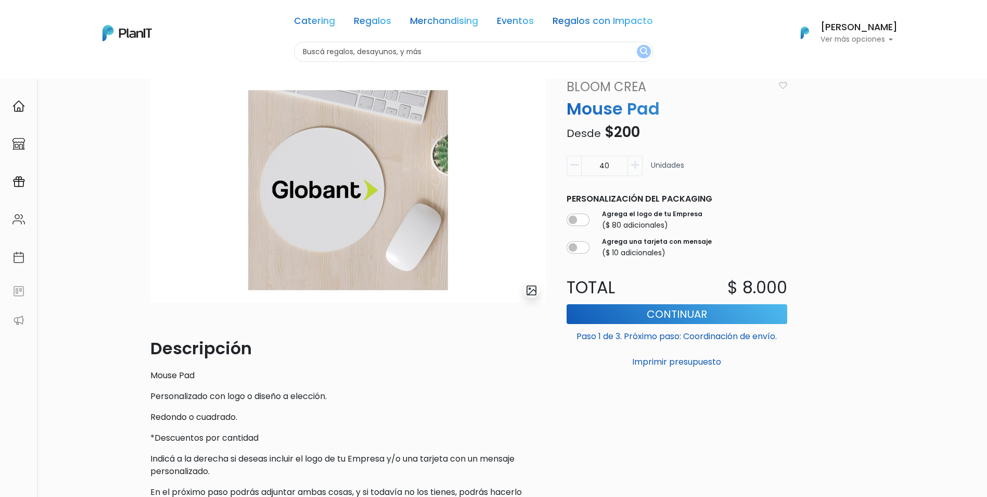
scroll to position [0, 0]
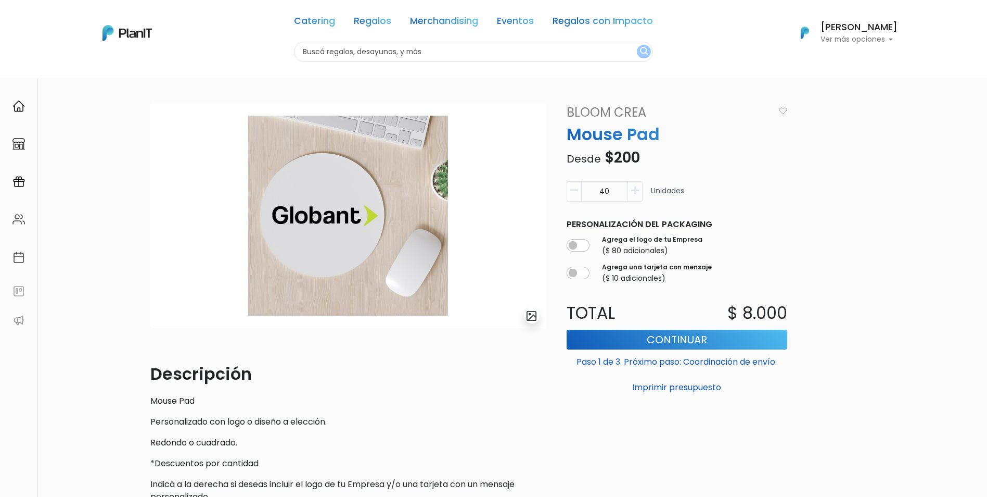
type input "40"
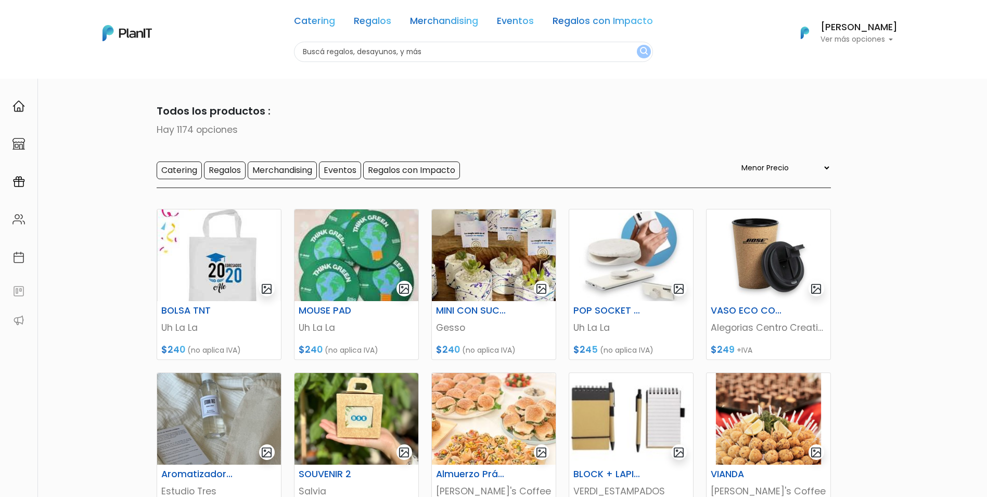
select select "0"
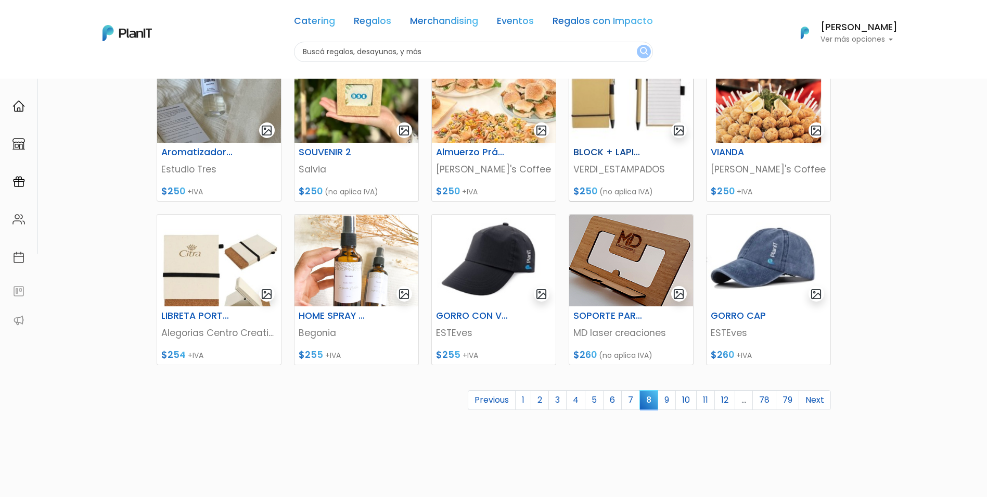
scroll to position [347, 0]
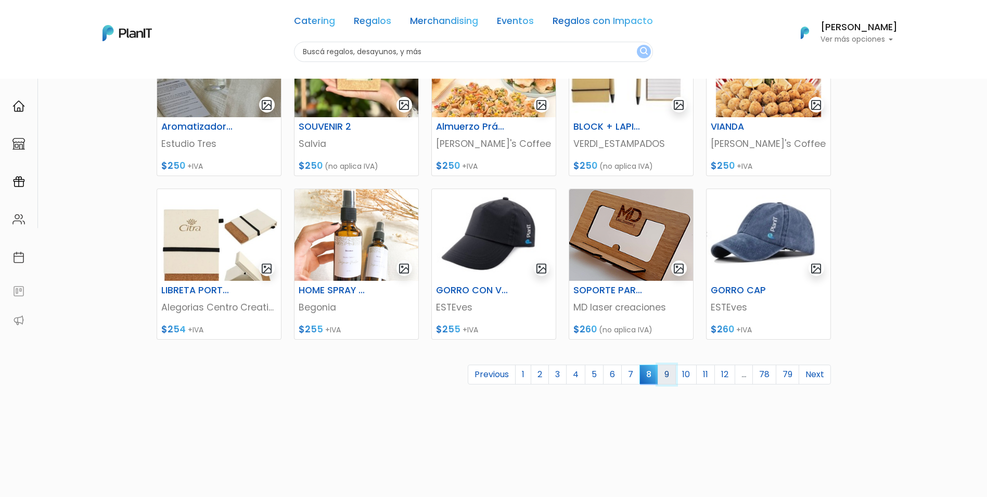
click at [665, 370] on link "9" at bounding box center [667, 374] width 18 height 20
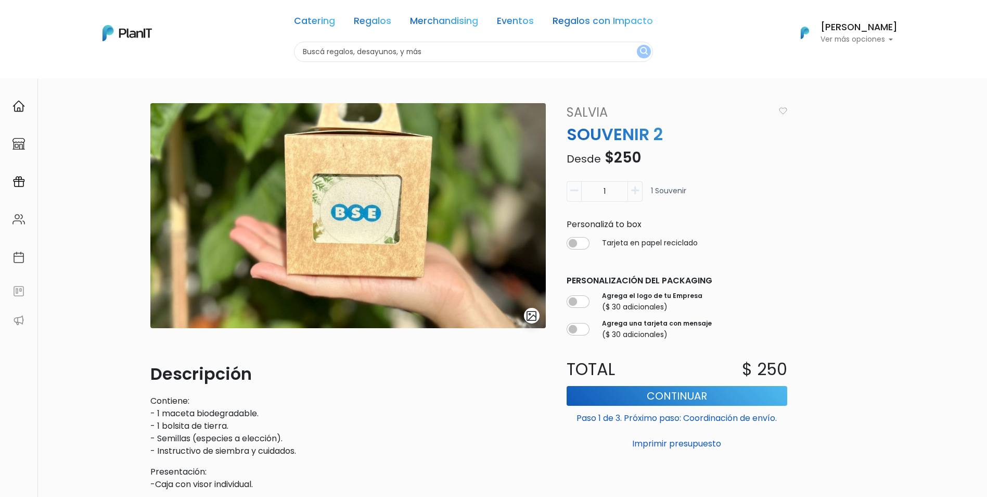
click at [604, 194] on input "1" at bounding box center [604, 191] width 47 height 20
drag, startPoint x: 604, startPoint y: 194, endPoint x: 612, endPoint y: 194, distance: 7.8
click at [612, 194] on input "1" at bounding box center [604, 191] width 47 height 20
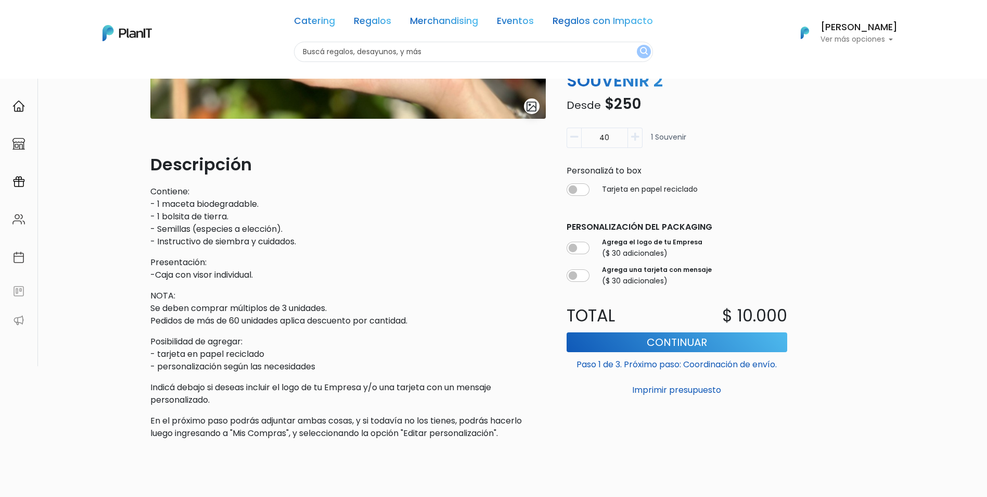
scroll to position [260, 0]
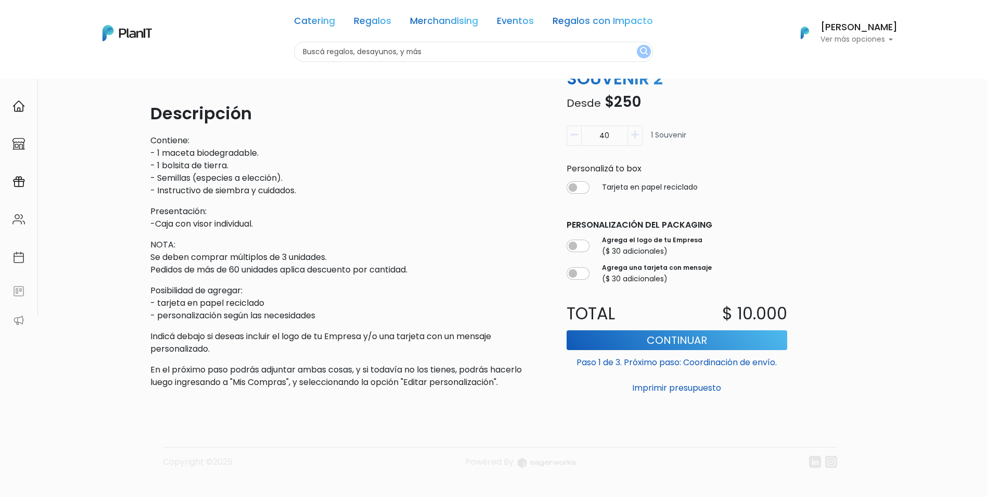
drag, startPoint x: 619, startPoint y: 134, endPoint x: 591, endPoint y: 133, distance: 28.1
click at [591, 133] on input "40" at bounding box center [604, 135] width 47 height 20
click at [602, 140] on input "40" at bounding box center [604, 135] width 47 height 20
click at [611, 138] on input "40" at bounding box center [604, 135] width 47 height 20
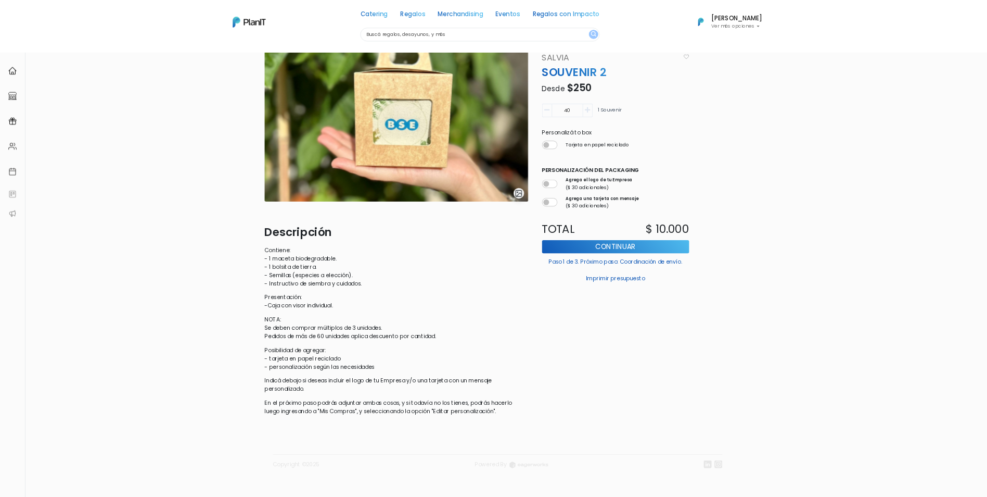
scroll to position [0, 0]
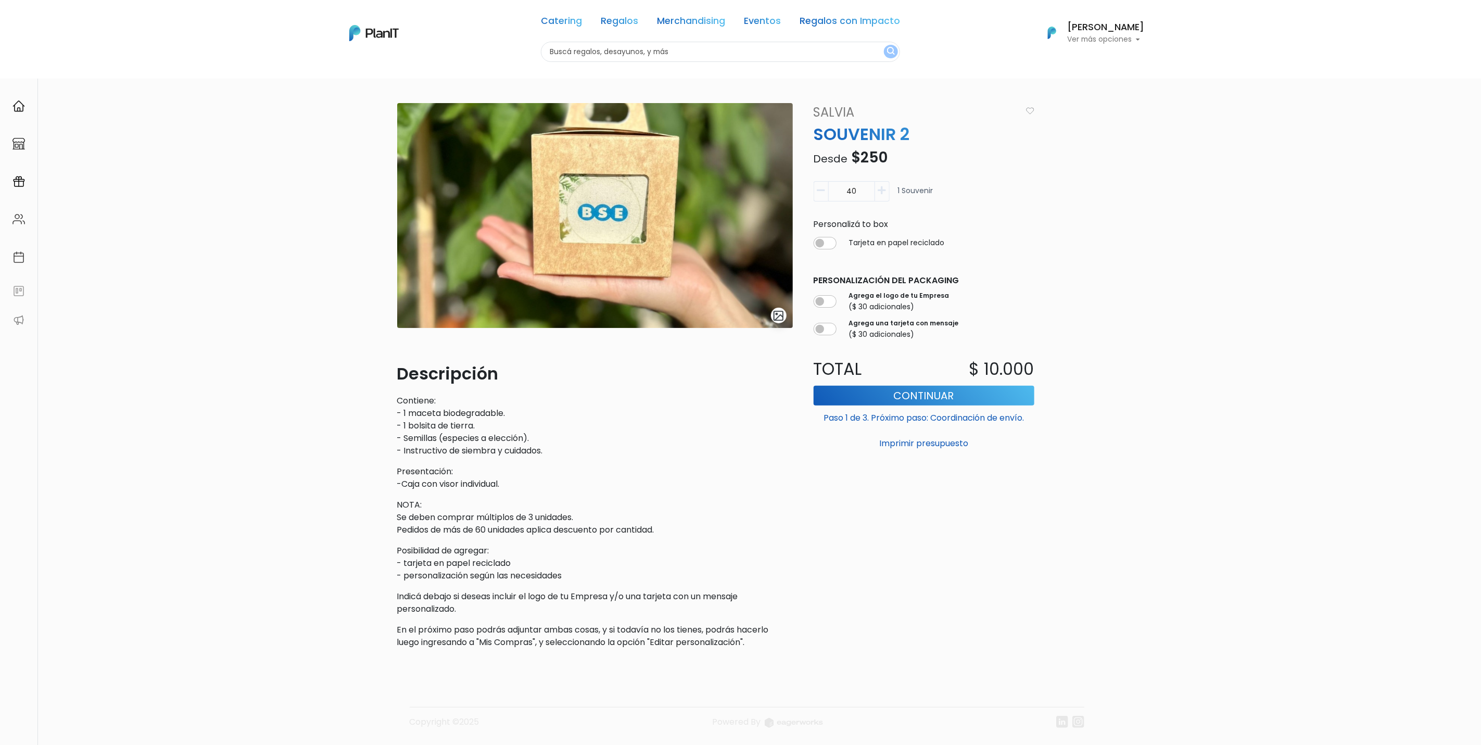
type input "40"
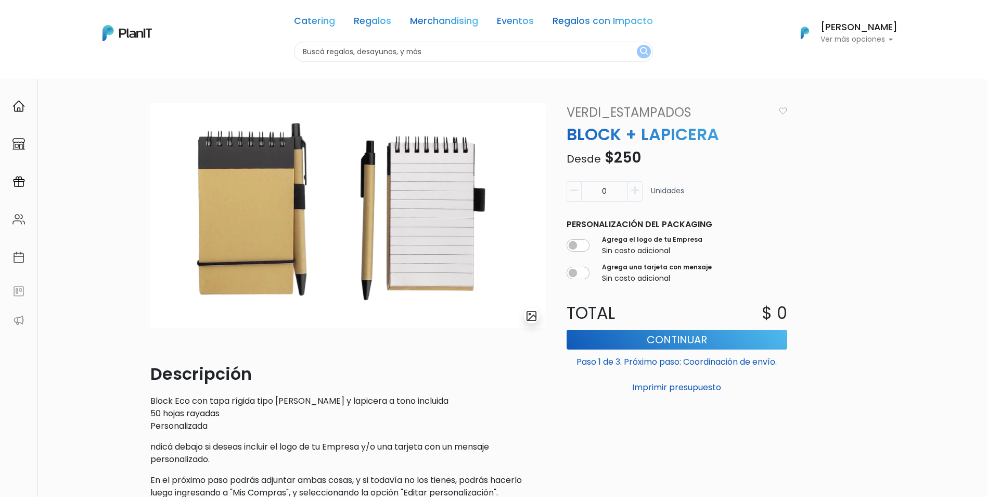
drag, startPoint x: 608, startPoint y: 189, endPoint x: 560, endPoint y: 189, distance: 48.9
click at [560, 189] on div "slide 1 of 1 Descripción Block Eco con tapa rígida tipo [PERSON_NAME] y lapicer…" at bounding box center [494, 305] width 700 height 404
type input "40"
click at [120, 271] on div "slide 1 of 1 Descripción Block Eco con tapa rígida tipo [PERSON_NAME] y lapicer…" at bounding box center [493, 348] width 987 height 541
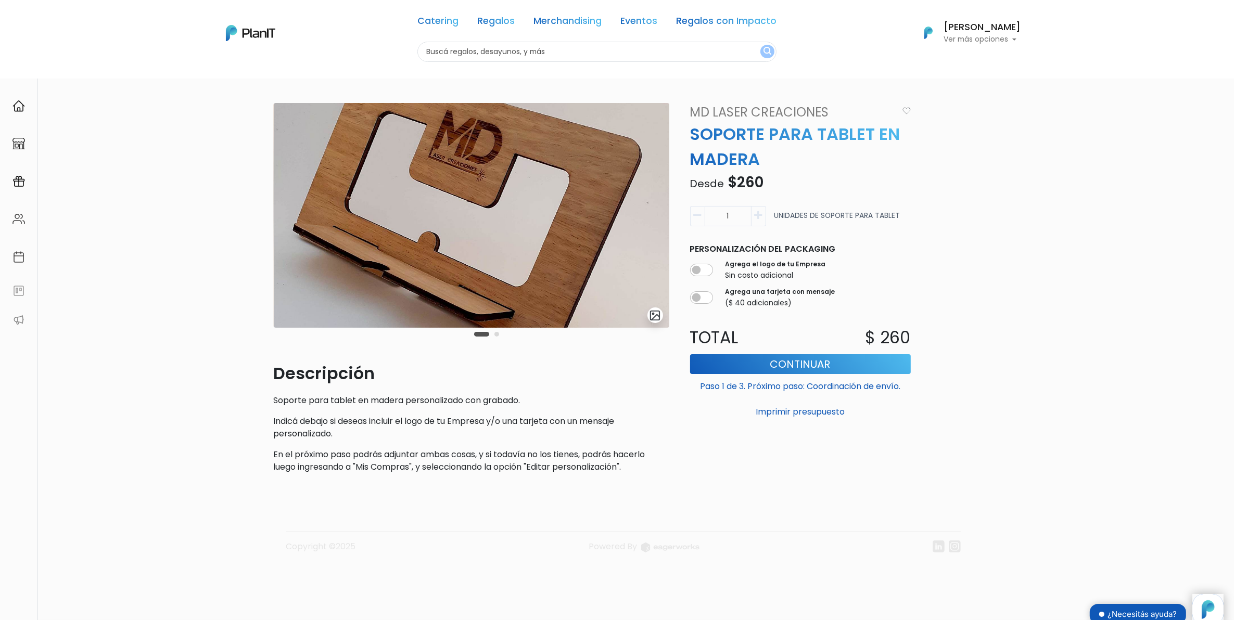
drag, startPoint x: 726, startPoint y: 216, endPoint x: 747, endPoint y: 217, distance: 20.8
click at [747, 217] on input "1" at bounding box center [728, 216] width 47 height 20
type input "40"
click at [235, 224] on div "slide 3 of 2 Descripción Soporte para tablet en madera personalizado con grabad…" at bounding box center [617, 336] width 1234 height 516
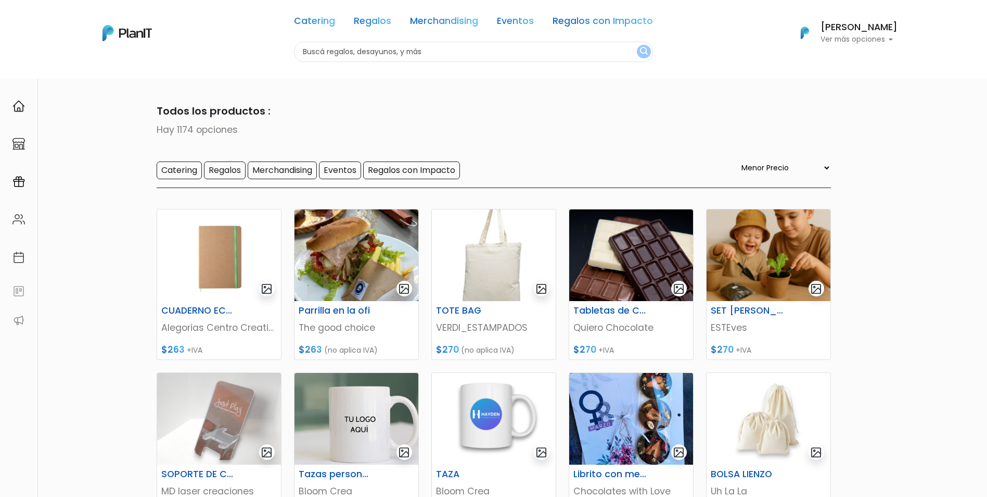
select select "0"
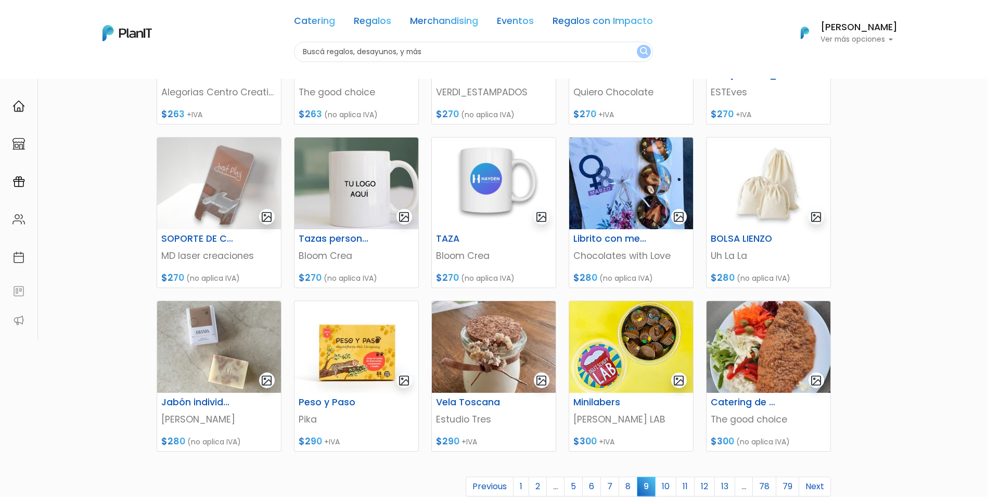
scroll to position [260, 0]
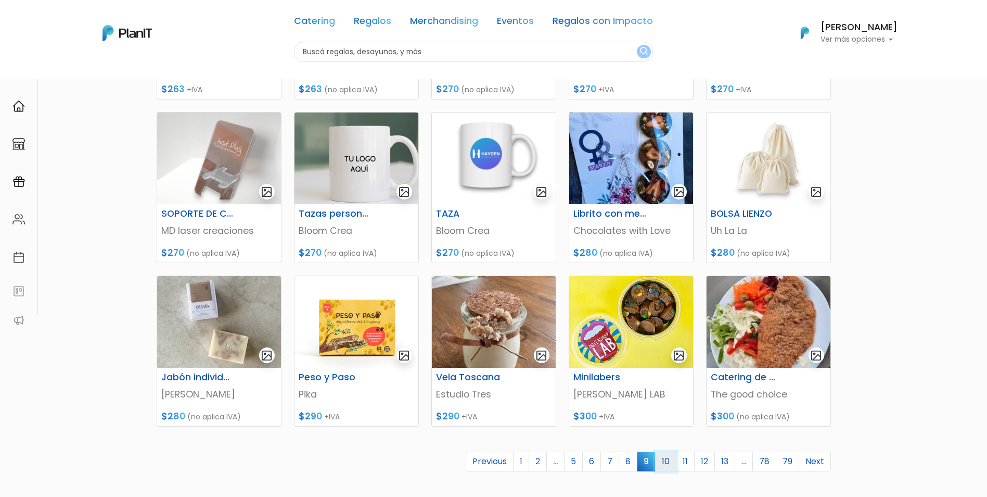
click at [669, 459] on link "10" at bounding box center [665, 461] width 21 height 20
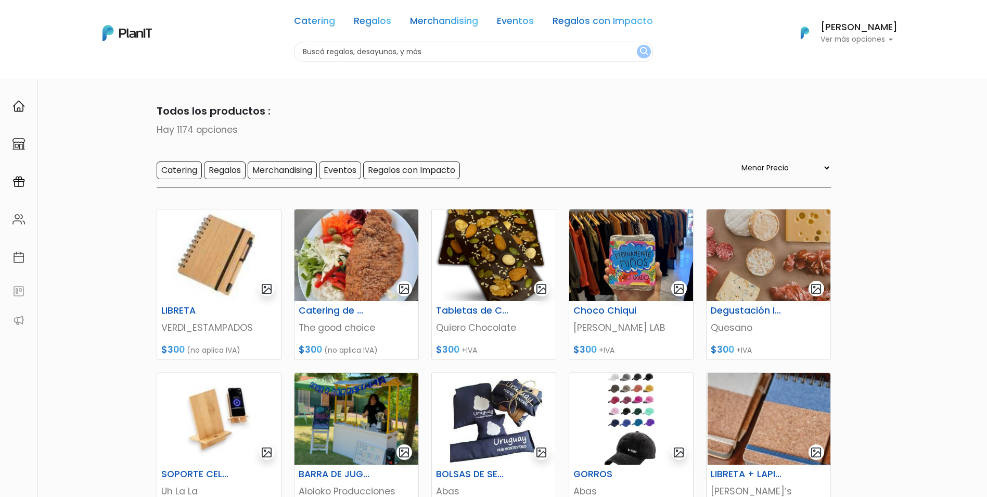
select select "0"
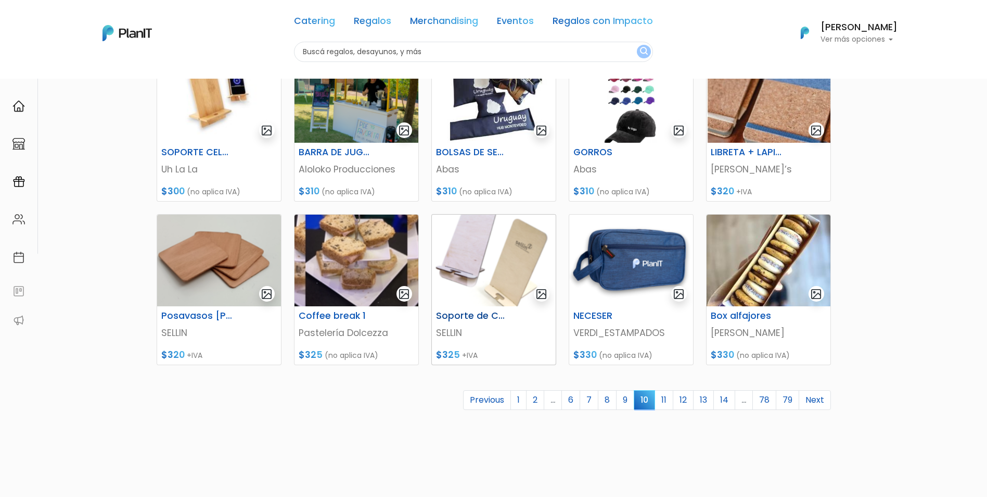
scroll to position [347, 0]
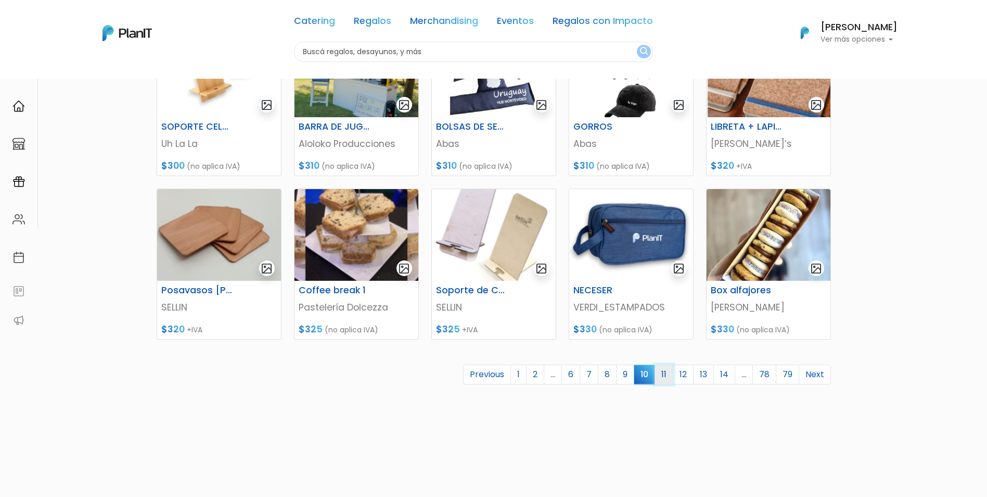
click at [665, 371] on link "11" at bounding box center [664, 374] width 19 height 20
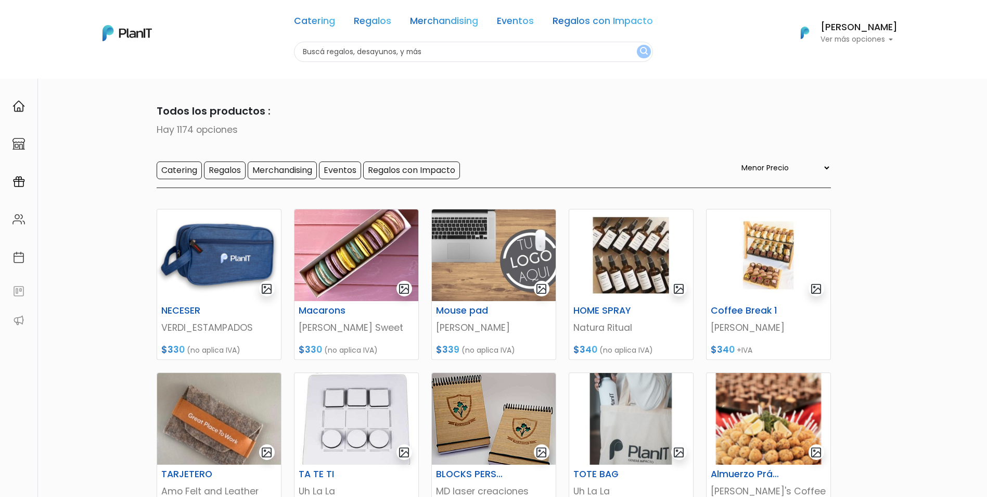
select select "0"
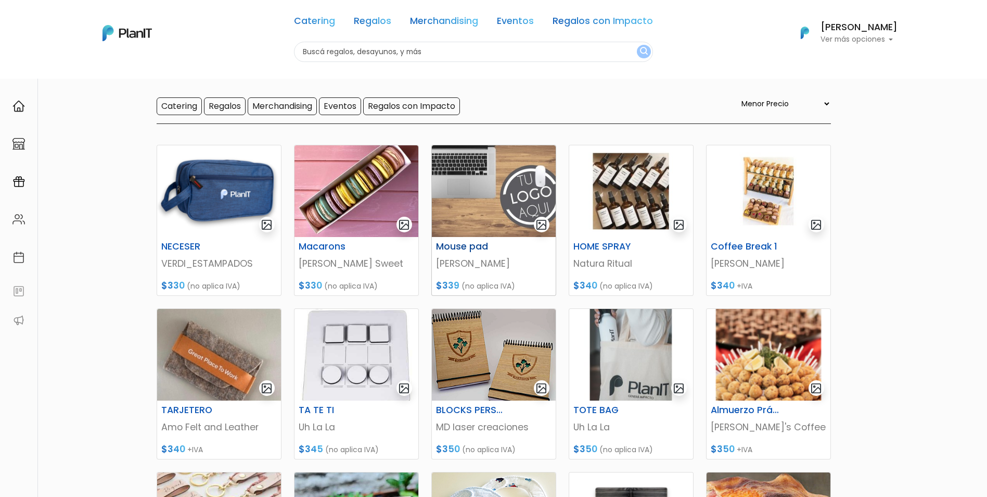
scroll to position [87, 0]
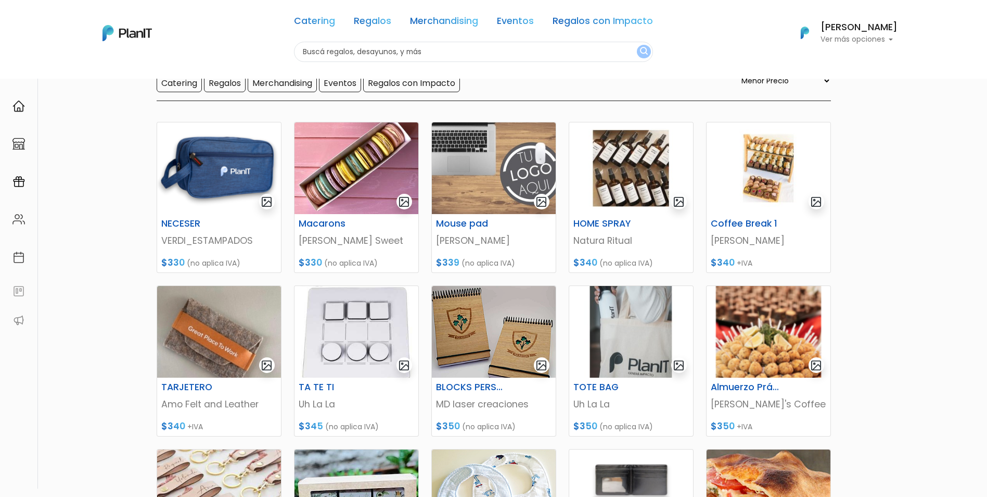
click at [442, 57] on input "text" at bounding box center [473, 52] width 359 height 20
type input "zucchero"
click at [637, 45] on button "submit" at bounding box center [644, 52] width 14 height 14
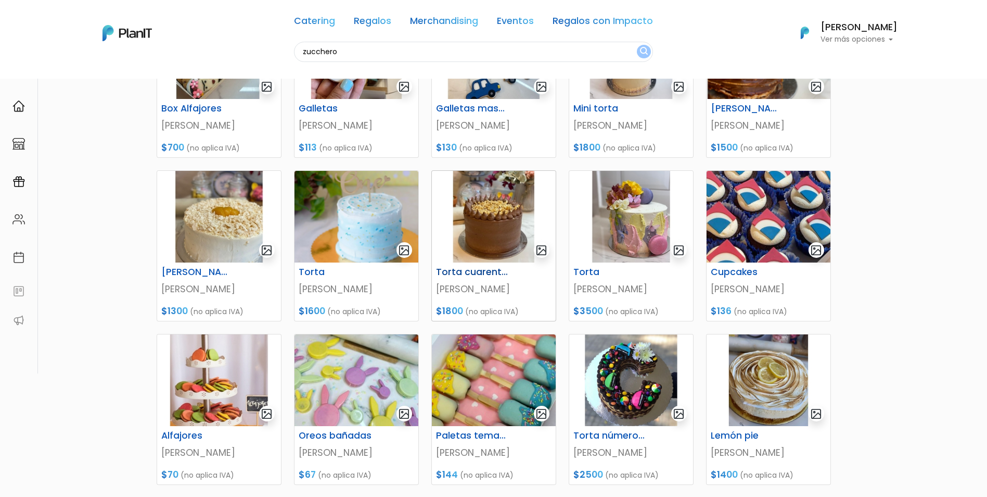
scroll to position [87, 0]
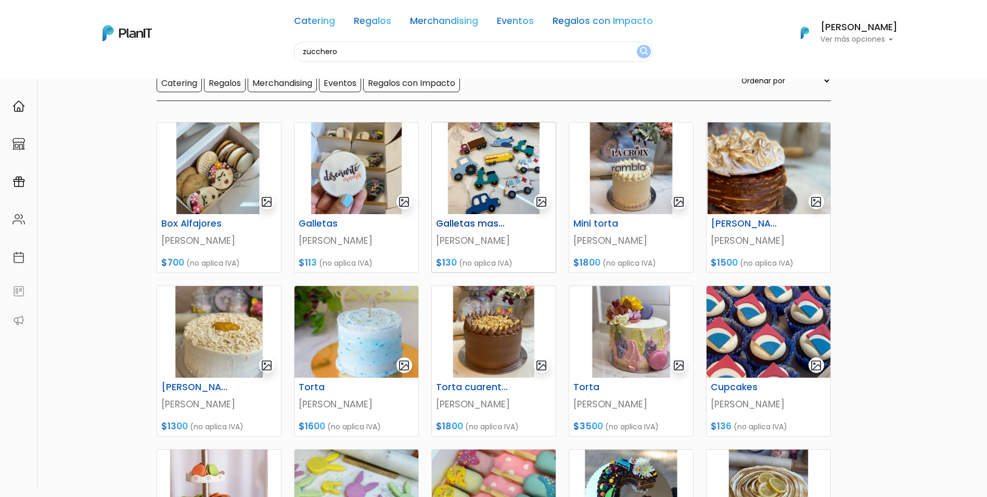
click at [468, 224] on h6 "Galletas masa sable" at bounding box center [472, 223] width 85 height 11
click at [311, 224] on h6 "Galletas" at bounding box center [335, 223] width 85 height 11
click at [327, 223] on h6 "Galletas" at bounding box center [335, 223] width 85 height 11
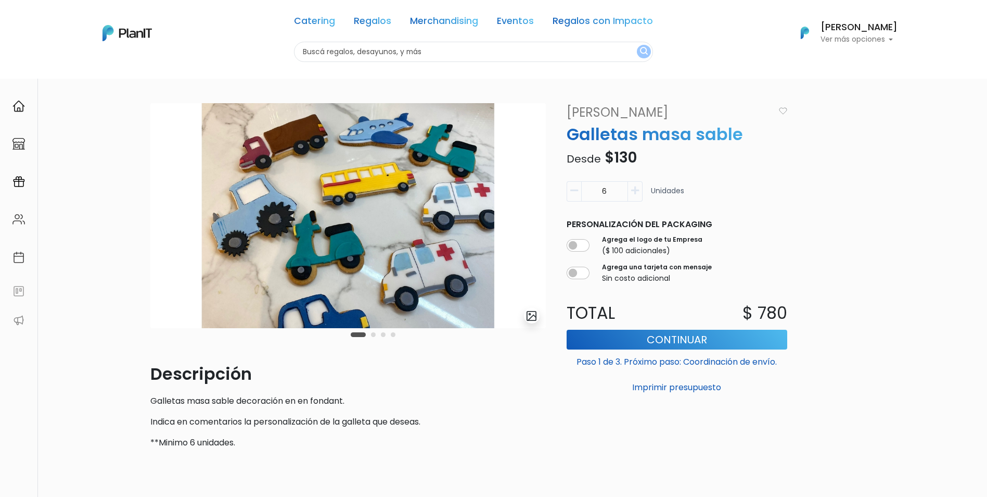
drag, startPoint x: 615, startPoint y: 195, endPoint x: 581, endPoint y: 196, distance: 33.8
click at [581, 196] on input "6" at bounding box center [604, 191] width 47 height 20
type input "40"
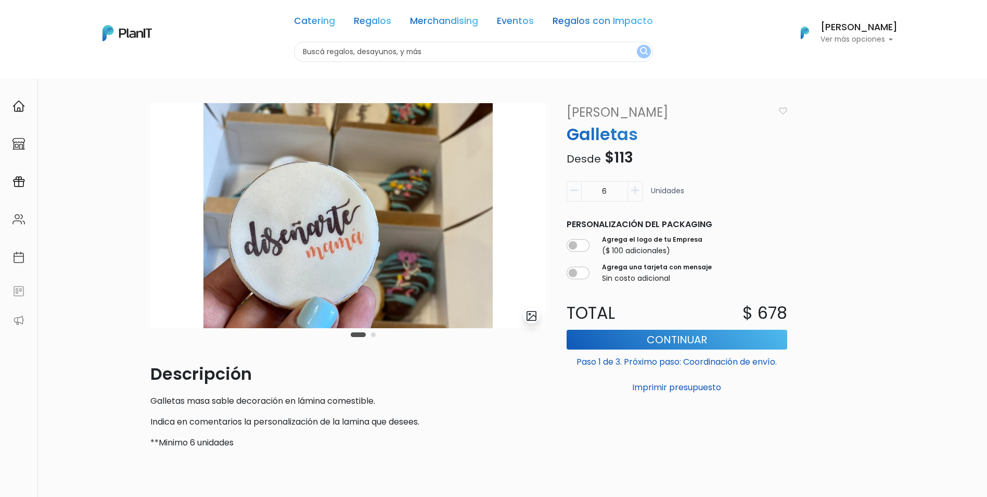
drag, startPoint x: 601, startPoint y: 186, endPoint x: 625, endPoint y: 189, distance: 24.6
click at [625, 189] on input "6" at bounding box center [604, 191] width 47 height 20
type input "40"
